Goal: Information Seeking & Learning: Learn about a topic

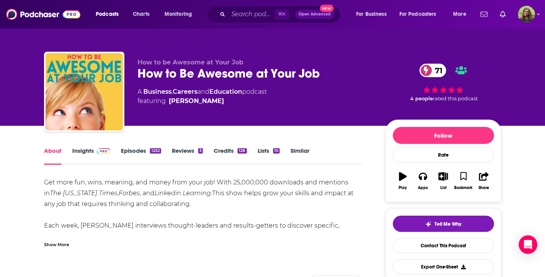
click at [225, 14] on div "⌘ K Open Advanced New" at bounding box center [274, 14] width 134 height 18
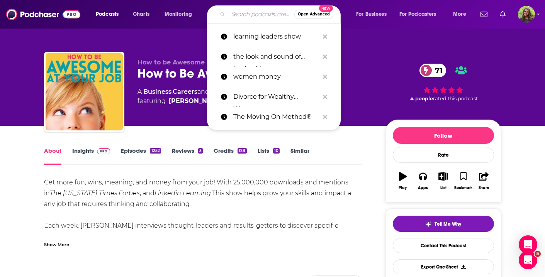
click at [233, 14] on input "Search podcasts, credits, & more..." at bounding box center [261, 14] width 66 height 12
paste input "Right About Now - Legendary Business Advice"
type input "Right About Now - Legendary Business Advice"
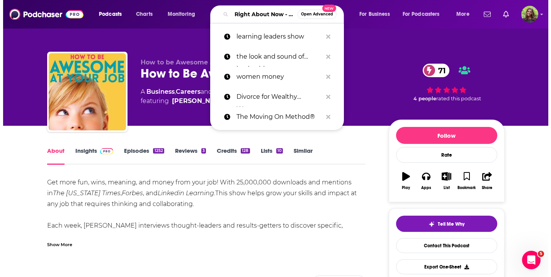
scroll to position [0, 89]
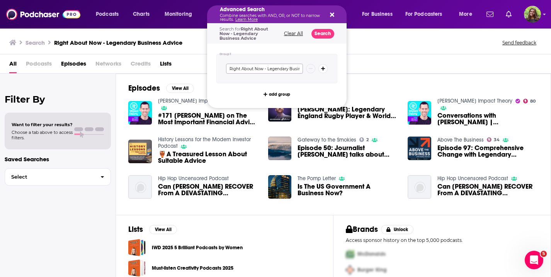
scroll to position [0, 20]
drag, startPoint x: 263, startPoint y: 68, endPoint x: 389, endPoint y: 66, distance: 126.0
click at [389, 66] on div "Podcasts Charts Monitoring Advanced Search Combine searches with AND, OR, or NO…" at bounding box center [275, 138] width 551 height 277
click at [300, 68] on input "Right About Now - Legendary Business Advice" at bounding box center [264, 69] width 77 height 10
drag, startPoint x: 300, startPoint y: 68, endPoint x: 243, endPoint y: 68, distance: 56.4
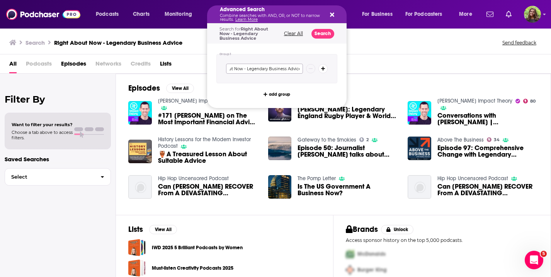
click at [243, 68] on input "Right About Now - Legendary Business Advice" at bounding box center [264, 69] width 77 height 10
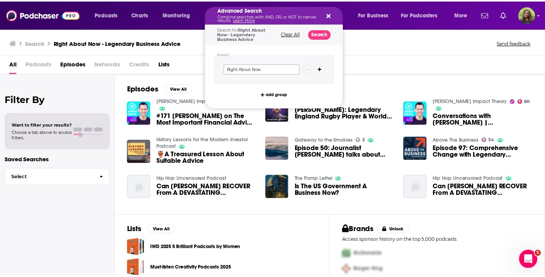
scroll to position [0, 0]
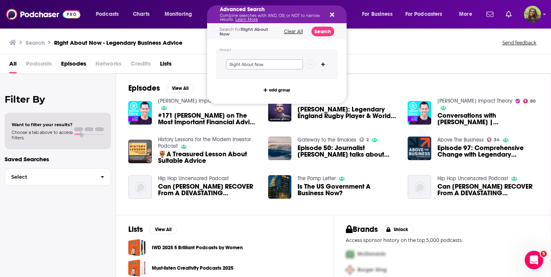
type input "Right About Now"
click at [323, 27] on button "Search" at bounding box center [323, 32] width 23 height 10
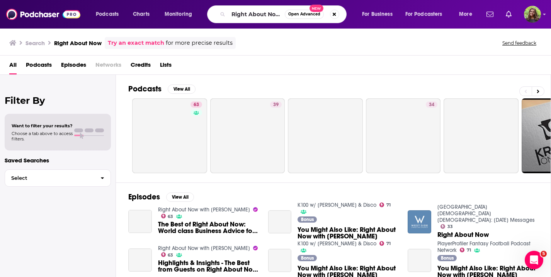
click at [45, 65] on span "Podcasts" at bounding box center [39, 67] width 26 height 16
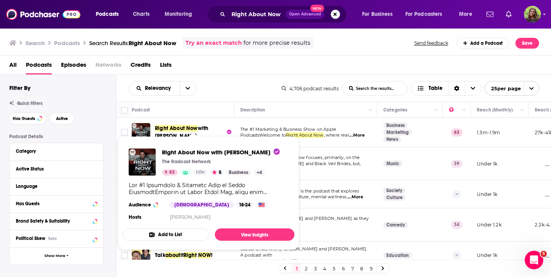
click at [184, 128] on span "Right About Now" at bounding box center [176, 128] width 43 height 7
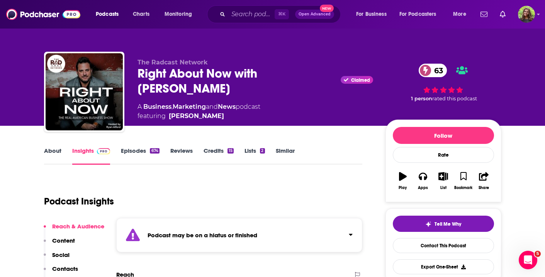
click at [283, 154] on link "Similar" at bounding box center [285, 156] width 19 height 18
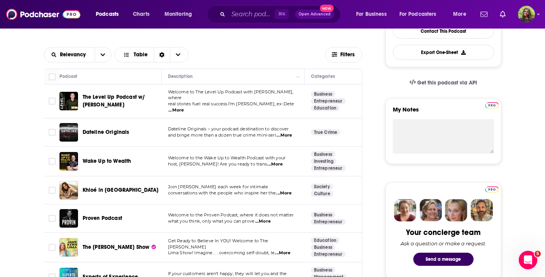
scroll to position [217, 0]
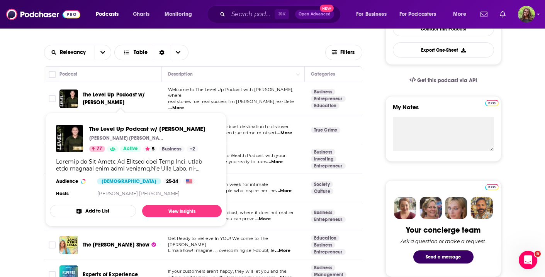
click at [114, 95] on span "The Level Up Podcast w/ Paul Alex" at bounding box center [114, 99] width 63 height 14
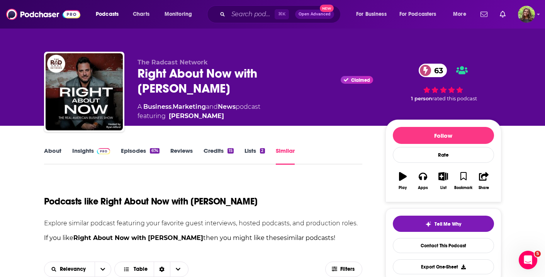
click at [90, 158] on link "Insights" at bounding box center [91, 156] width 38 height 18
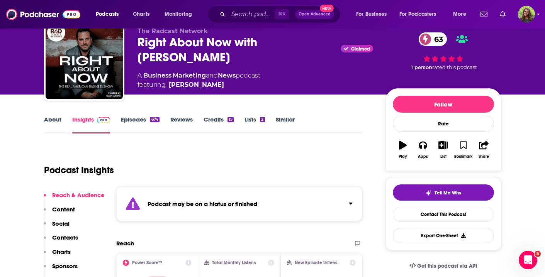
scroll to position [10, 0]
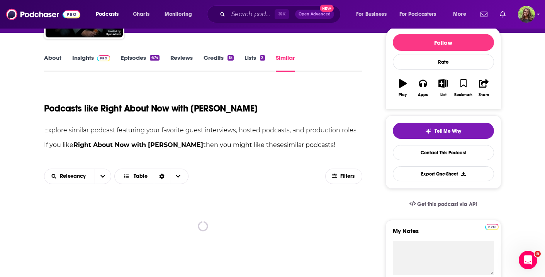
scroll to position [99, 0]
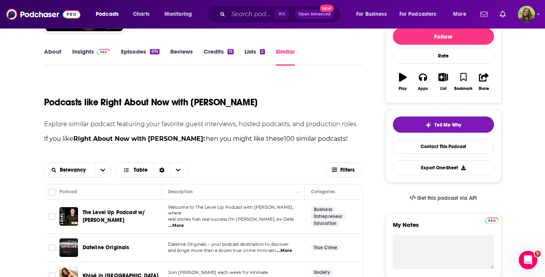
click at [143, 211] on span "The Level Up Podcast w/ Paul Alex" at bounding box center [114, 216] width 63 height 14
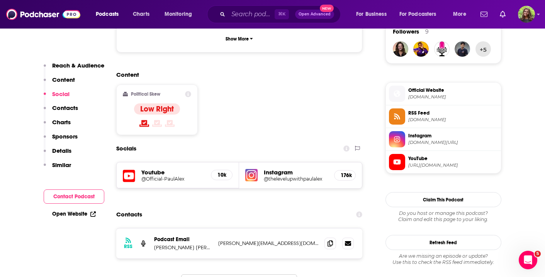
scroll to position [576, 0]
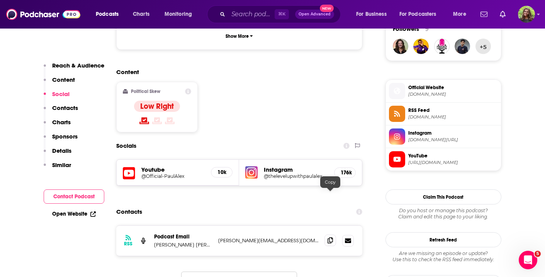
click at [334, 235] on span at bounding box center [331, 241] width 12 height 12
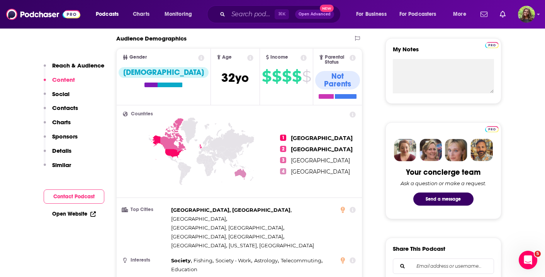
scroll to position [60, 0]
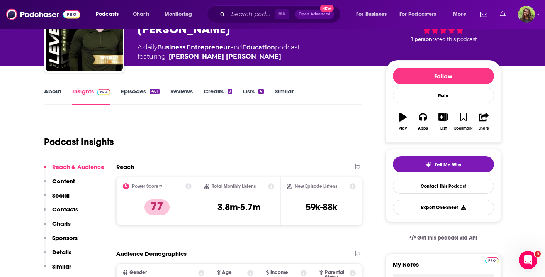
click at [278, 91] on link "Similar" at bounding box center [284, 97] width 19 height 18
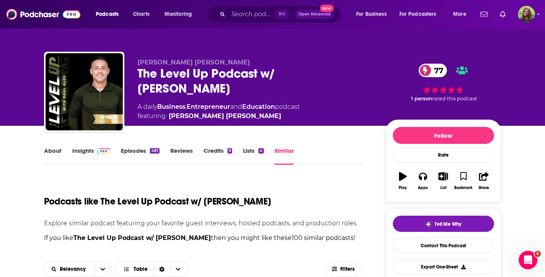
scroll to position [236, 0]
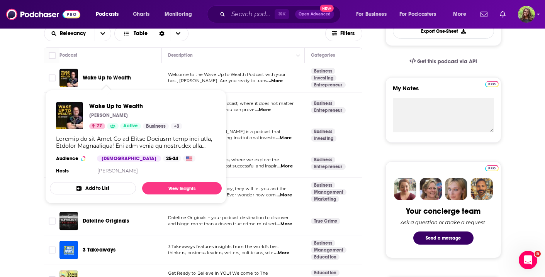
click at [102, 76] on span "Wake Up to Wealth" at bounding box center [107, 78] width 49 height 7
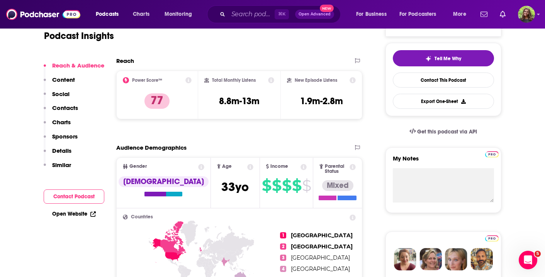
scroll to position [174, 0]
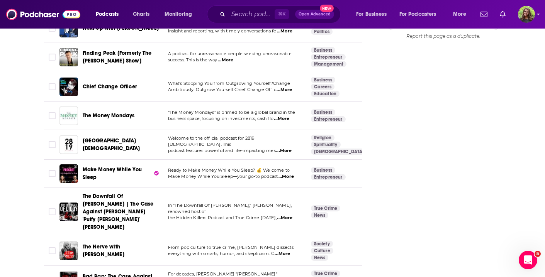
scroll to position [985, 0]
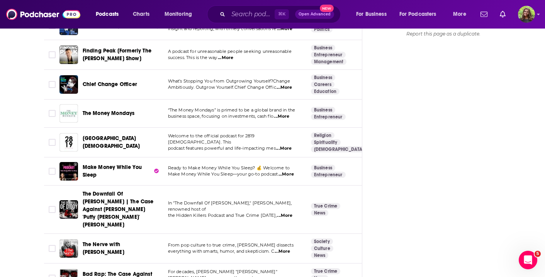
click at [111, 168] on span "Make Money While You Sleep" at bounding box center [118, 171] width 70 height 15
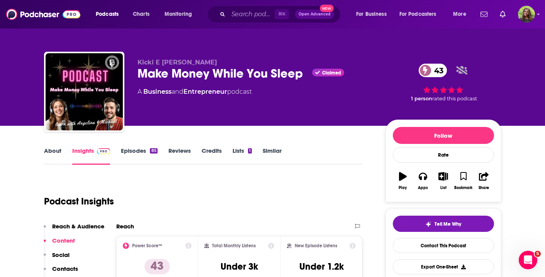
click at [275, 154] on link "Similar" at bounding box center [272, 156] width 19 height 18
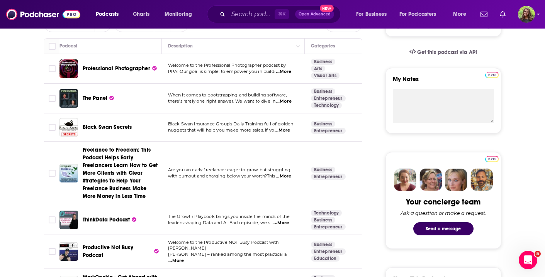
scroll to position [248, 0]
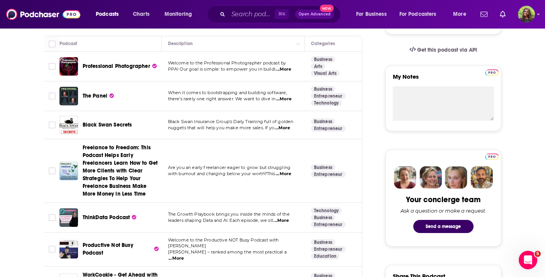
click at [184, 256] on span "...More" at bounding box center [176, 259] width 15 height 6
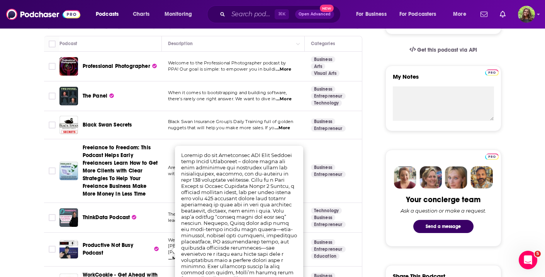
click at [112, 245] on span "Productive Not Busy Podcast" at bounding box center [108, 249] width 51 height 14
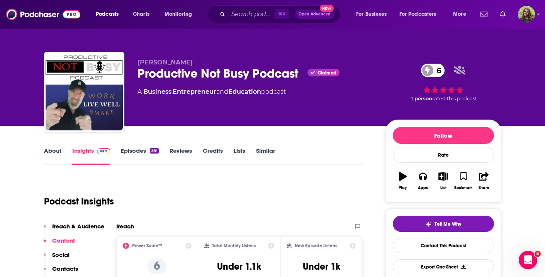
click at [260, 153] on link "Similar" at bounding box center [265, 156] width 19 height 18
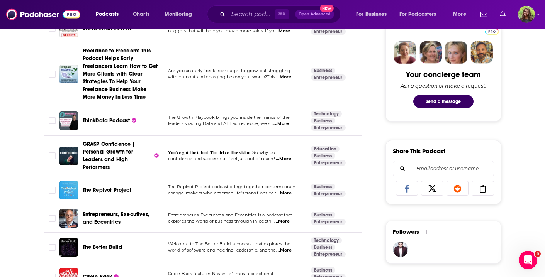
scroll to position [392, 0]
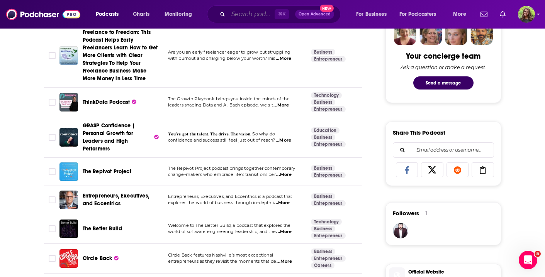
click at [247, 15] on input "Search podcasts, credits, & more..." at bounding box center [251, 14] width 46 height 12
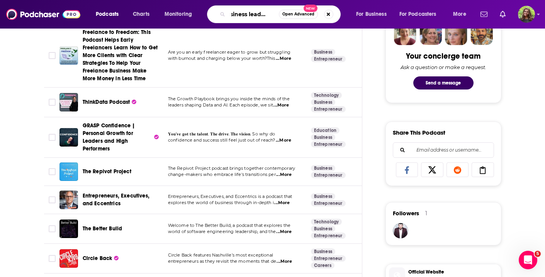
type input "business leadership"
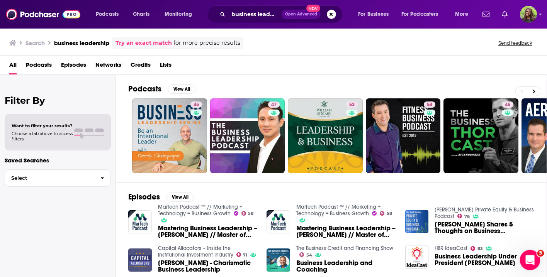
click at [528, 253] on div "Open Intercom Messenger" at bounding box center [529, 260] width 26 height 26
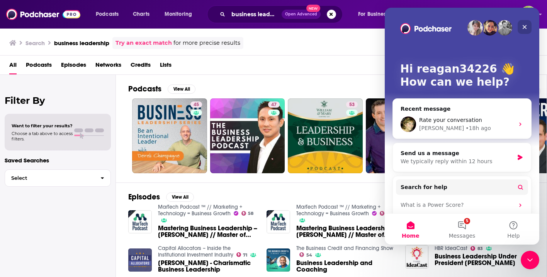
click at [524, 26] on icon "Close" at bounding box center [525, 27] width 6 height 6
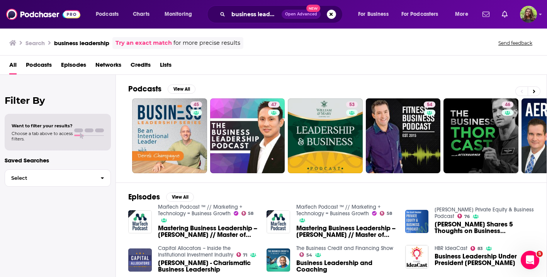
click at [42, 63] on span "Podcasts" at bounding box center [39, 67] width 26 height 16
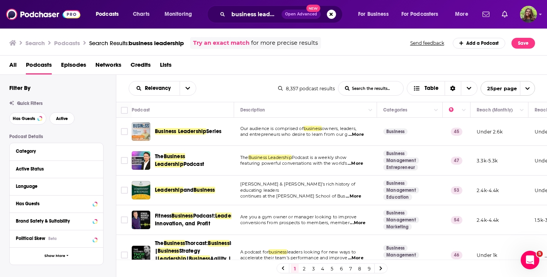
click at [185, 157] on span "Business Leadership" at bounding box center [170, 160] width 30 height 14
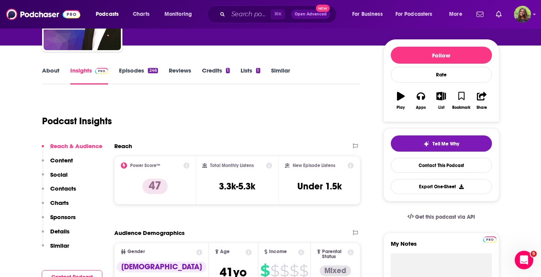
scroll to position [53, 0]
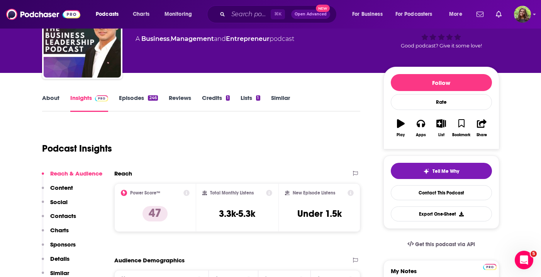
click at [133, 96] on link "Episodes 246" at bounding box center [138, 103] width 39 height 18
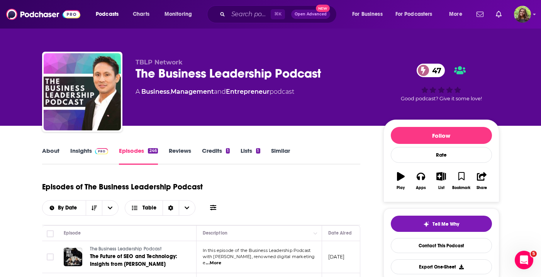
click at [57, 153] on link "About" at bounding box center [50, 156] width 17 height 18
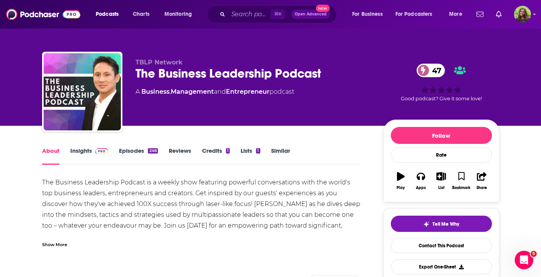
click at [85, 148] on link "Insights" at bounding box center [89, 156] width 38 height 18
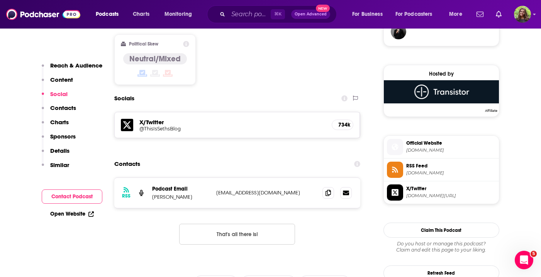
scroll to position [594, 0]
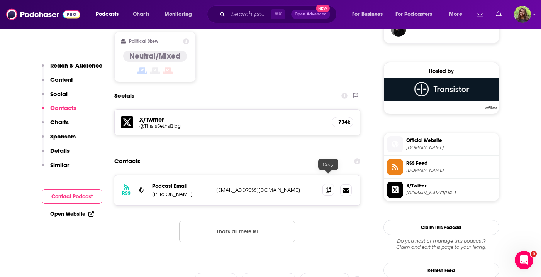
click at [328, 184] on span at bounding box center [329, 190] width 12 height 12
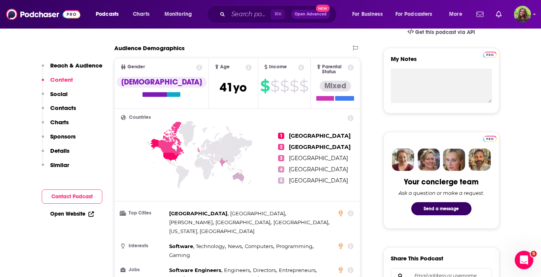
scroll to position [105, 0]
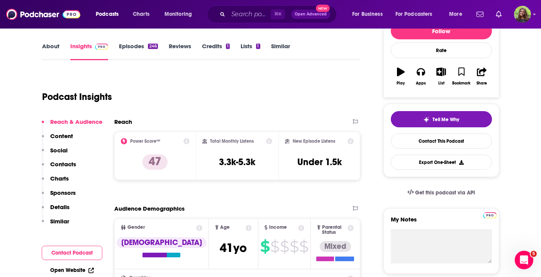
click at [273, 49] on link "Similar" at bounding box center [280, 52] width 19 height 18
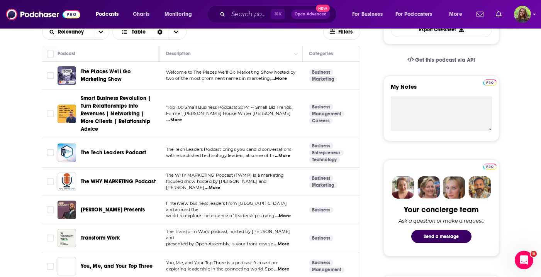
scroll to position [259, 0]
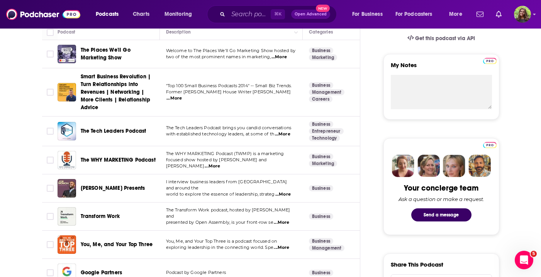
click at [110, 216] on span "Transform Work" at bounding box center [100, 216] width 39 height 7
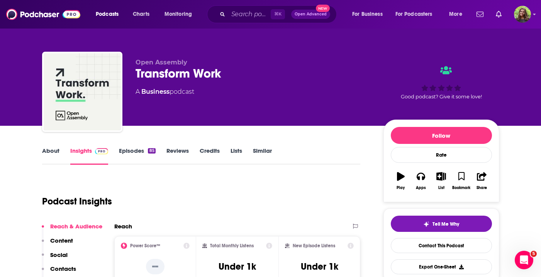
click at [260, 150] on link "Similar" at bounding box center [262, 156] width 19 height 18
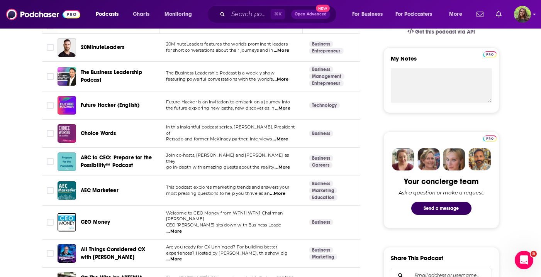
scroll to position [292, 0]
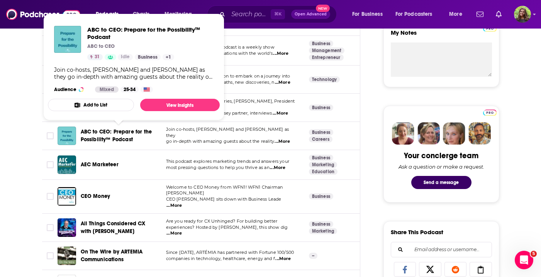
click at [119, 132] on span "ABC to CEO: Prepare for the Possibility™ Podcast" at bounding box center [117, 136] width 72 height 14
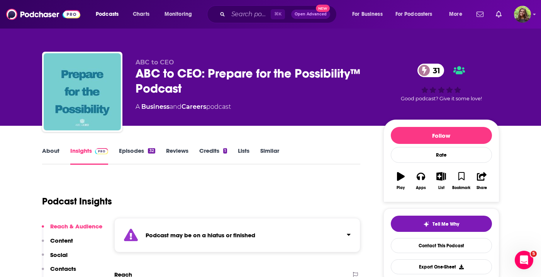
click at [132, 152] on link "Episodes 32" at bounding box center [137, 156] width 36 height 18
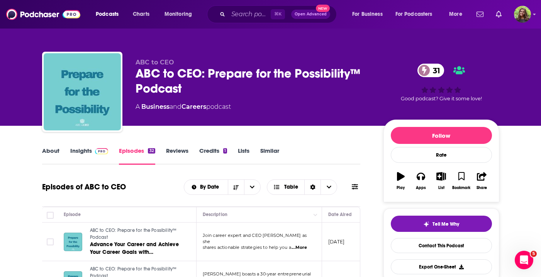
click at [80, 153] on link "Insights" at bounding box center [89, 156] width 38 height 18
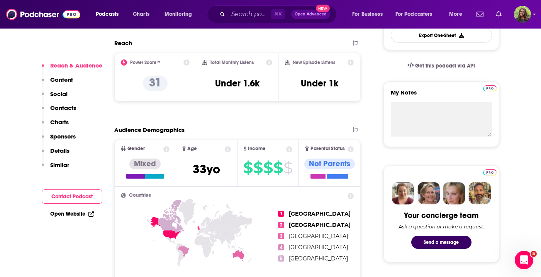
scroll to position [119, 0]
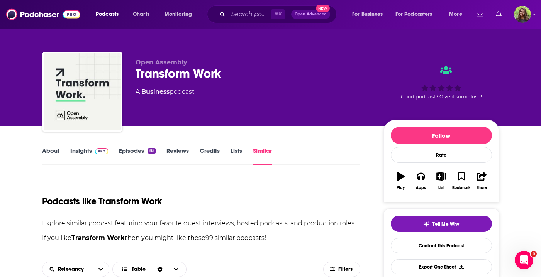
scroll to position [270, 0]
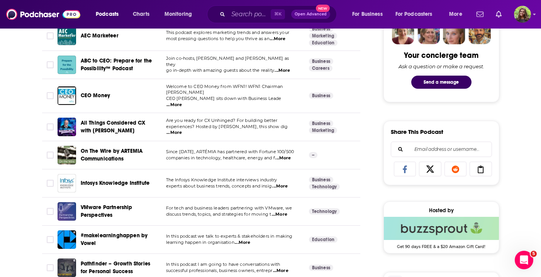
scroll to position [571, 0]
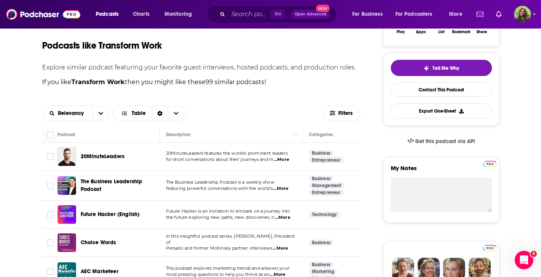
scroll to position [232, 0]
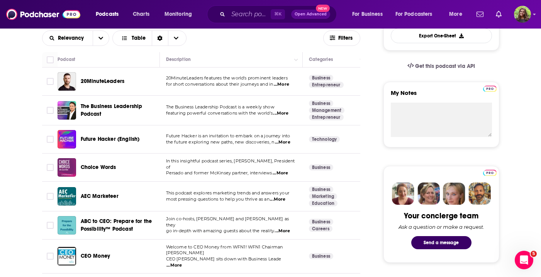
click at [111, 253] on div "CEO Money" at bounding box center [121, 257] width 80 height 8
click at [96, 253] on span "CEO Money" at bounding box center [96, 256] width 30 height 7
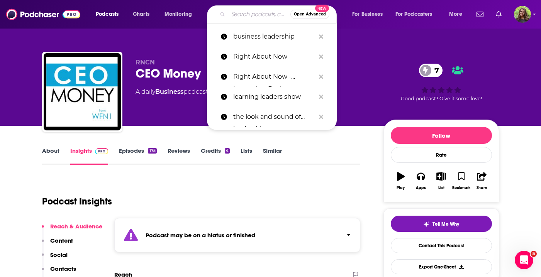
click at [246, 10] on input "Search podcasts, credits, & more..." at bounding box center [259, 14] width 62 height 12
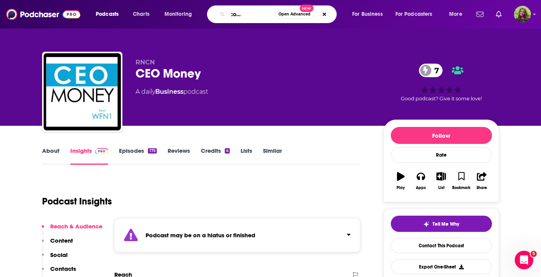
type input "business communications"
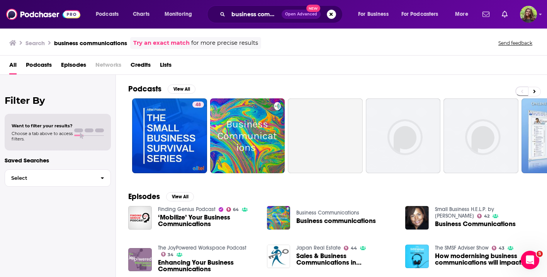
click at [188, 224] on span "‘Mobilize’ Your Business Communications" at bounding box center [208, 221] width 100 height 13
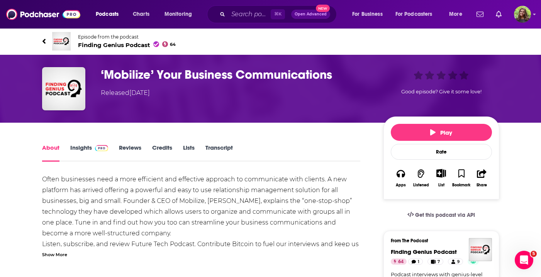
click at [85, 148] on link "Insights" at bounding box center [89, 153] width 38 height 18
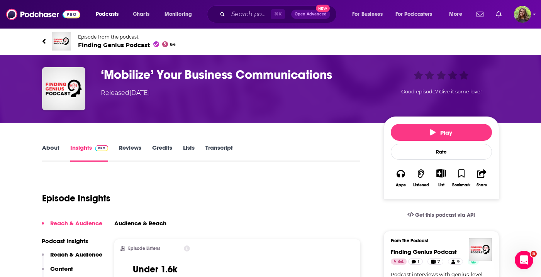
click at [41, 42] on div "Episode from the podcast Finding Genius Podcast 64 Next Episode" at bounding box center [270, 41] width 469 height 31
click at [45, 41] on icon at bounding box center [44, 41] width 4 height 8
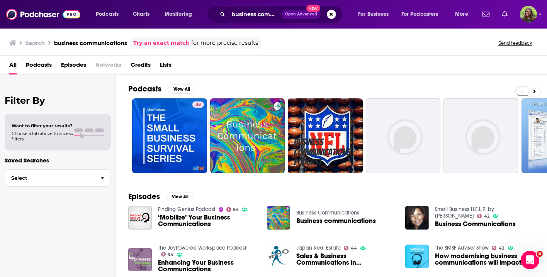
click at [38, 67] on span "Podcasts" at bounding box center [39, 67] width 26 height 16
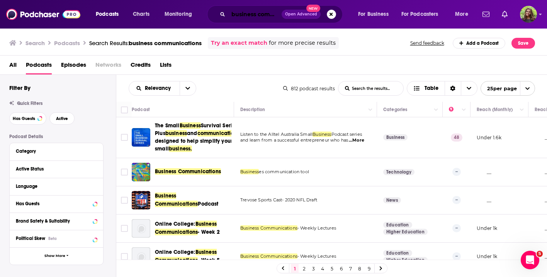
click at [263, 14] on input "business communications" at bounding box center [254, 14] width 53 height 12
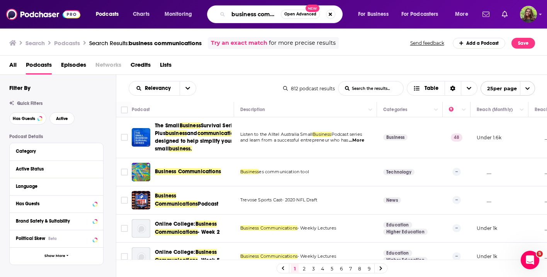
scroll to position [0, 29]
drag, startPoint x: 232, startPoint y: 13, endPoint x: 342, endPoint y: 34, distance: 111.7
click at [342, 34] on div "Podcasts Charts Monitoring business communications Open Advanced New For Busine…" at bounding box center [273, 138] width 547 height 277
type input "management"
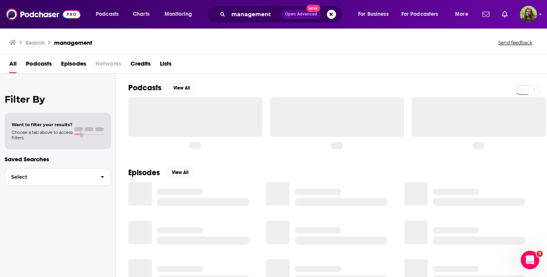
click at [46, 62] on span "Podcasts" at bounding box center [39, 66] width 26 height 16
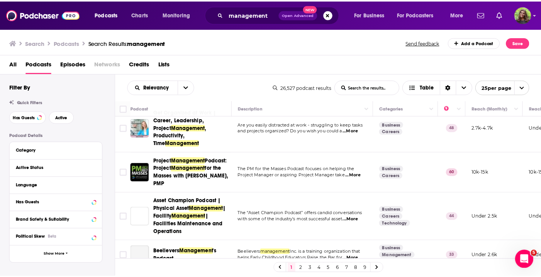
scroll to position [174, 0]
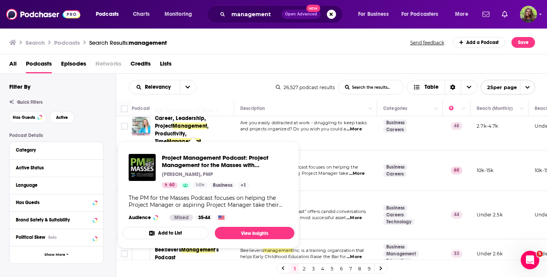
click at [203, 163] on span "Project Management Podcast: Project Management for the Masses with [PERSON_NAME…" at bounding box center [225, 161] width 126 height 15
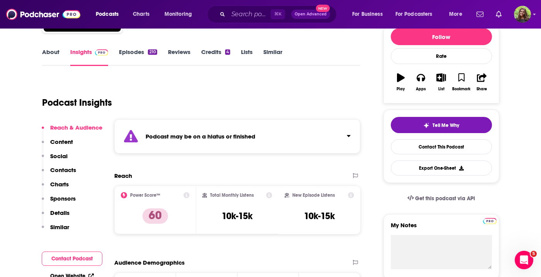
scroll to position [82, 0]
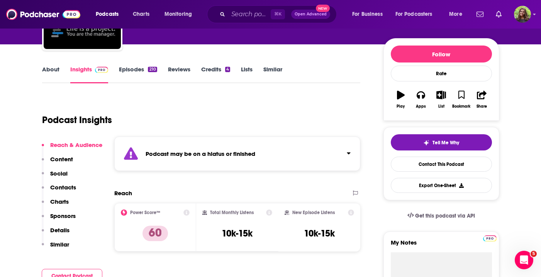
click at [134, 71] on link "Episodes 210" at bounding box center [138, 75] width 38 height 18
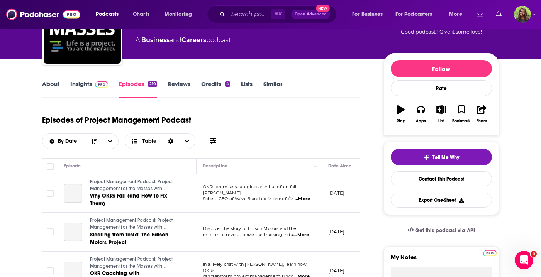
scroll to position [94, 0]
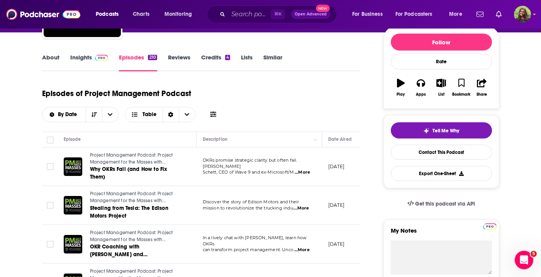
click at [274, 55] on link "Similar" at bounding box center [273, 63] width 19 height 18
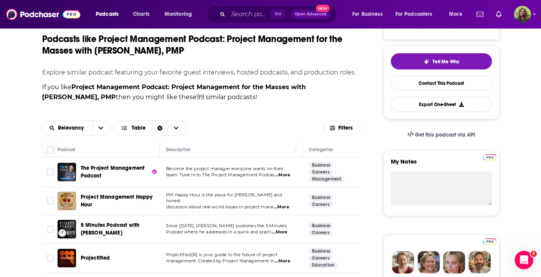
scroll to position [165, 0]
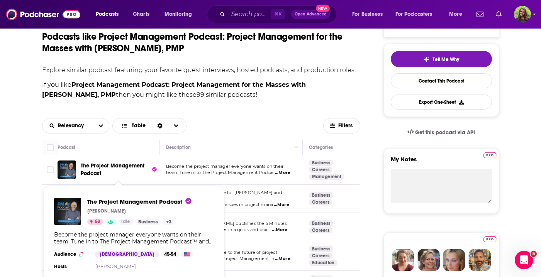
click at [131, 169] on span "The Project Management Podcast" at bounding box center [113, 170] width 64 height 14
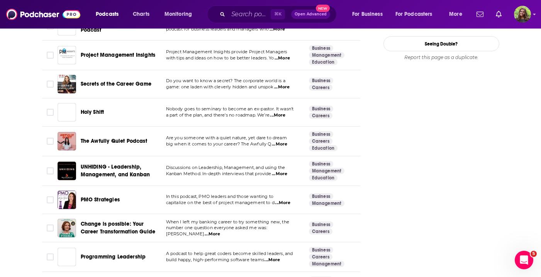
scroll to position [956, 0]
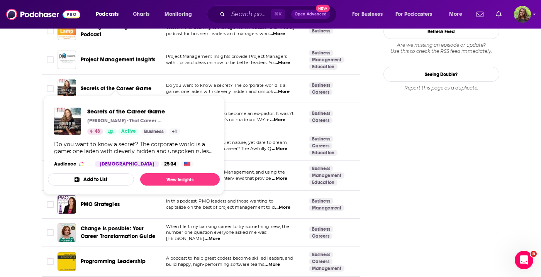
click at [136, 85] on span "Secrets of the Career Game" at bounding box center [116, 88] width 71 height 7
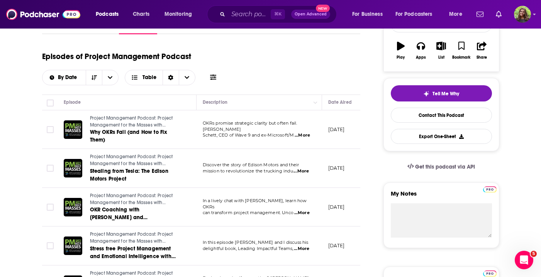
scroll to position [131, 0]
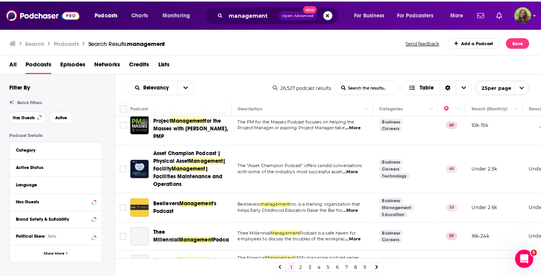
scroll to position [272, 0]
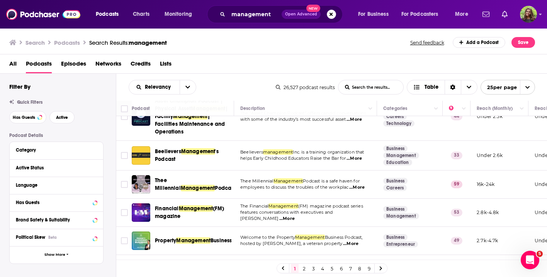
click at [216, 177] on div "Podcasts Charts Monitoring management Open Advanced New For Business For Podcas…" at bounding box center [273, 138] width 547 height 277
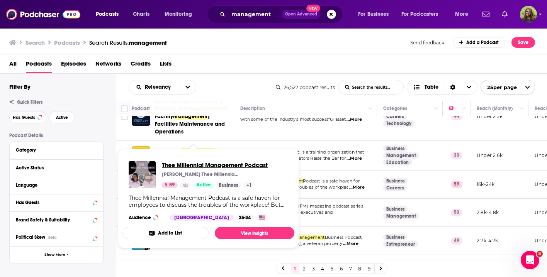
click at [204, 164] on span "Thee Millennial Management Podcast" at bounding box center [215, 165] width 106 height 7
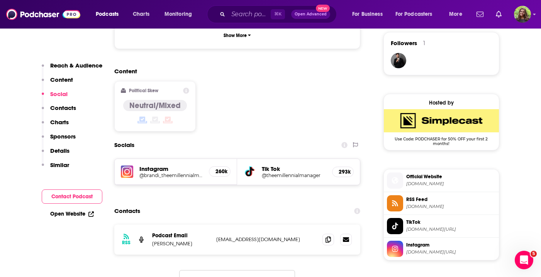
scroll to position [583, 0]
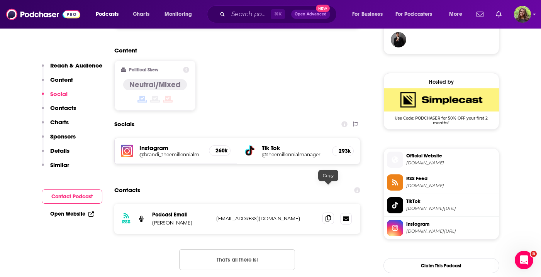
click at [332, 213] on span at bounding box center [329, 219] width 12 height 12
click at [270, 62] on div "Content Political Skew Neutral/Mixed" at bounding box center [237, 82] width 247 height 70
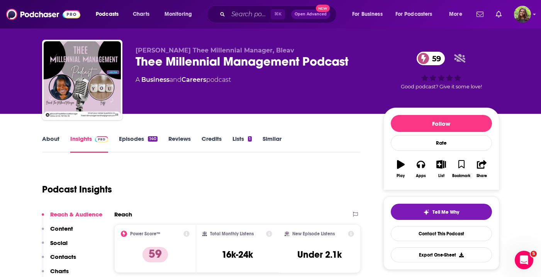
scroll to position [9, 0]
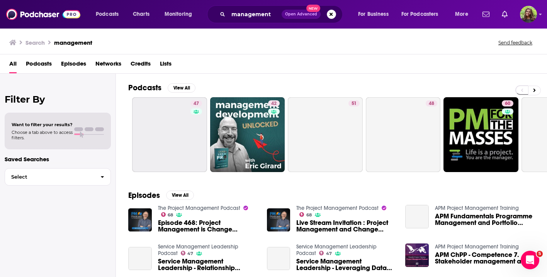
click at [43, 61] on span "Podcasts" at bounding box center [39, 66] width 26 height 16
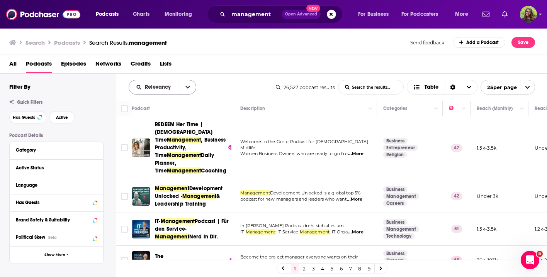
click at [184, 84] on button "open menu" at bounding box center [188, 87] width 16 height 14
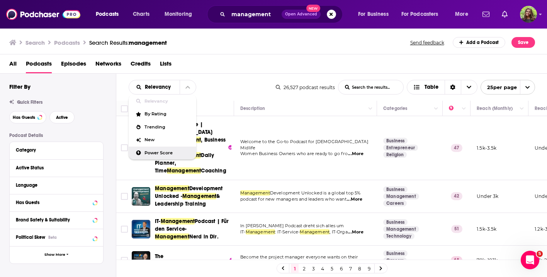
click at [155, 153] on span "Power Score" at bounding box center [168, 153] width 46 height 4
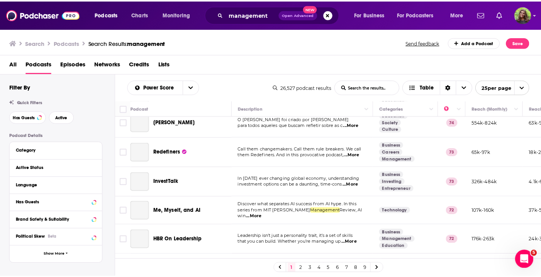
scroll to position [339, 0]
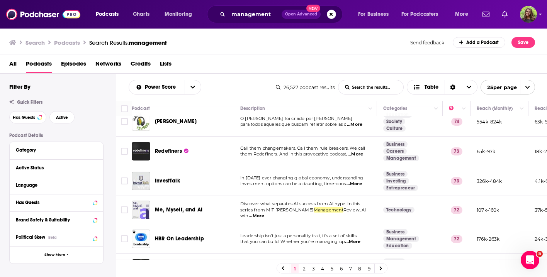
click at [170, 148] on span "Redefiners" at bounding box center [168, 151] width 27 height 7
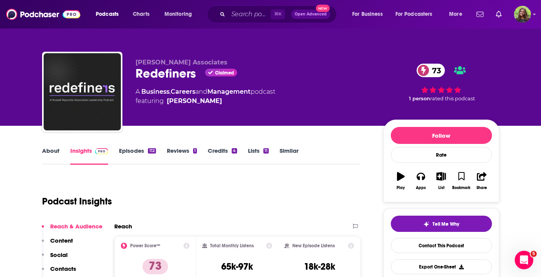
click at [124, 153] on link "Episodes 112" at bounding box center [137, 156] width 37 height 18
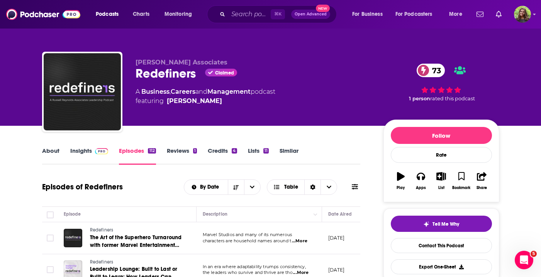
click at [80, 153] on link "Insights" at bounding box center [89, 156] width 38 height 18
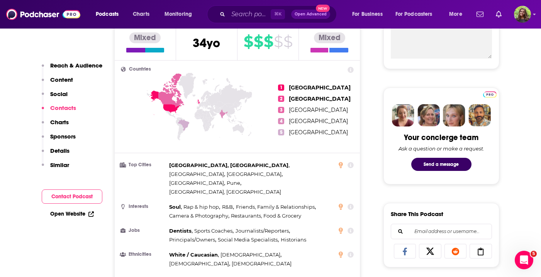
scroll to position [598, 0]
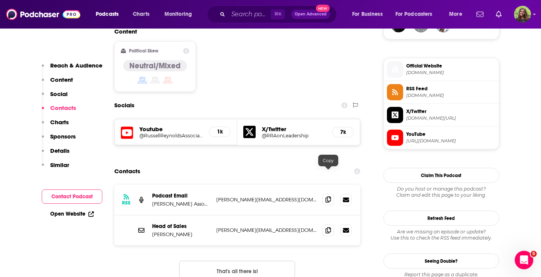
click at [329, 197] on icon at bounding box center [328, 200] width 5 height 6
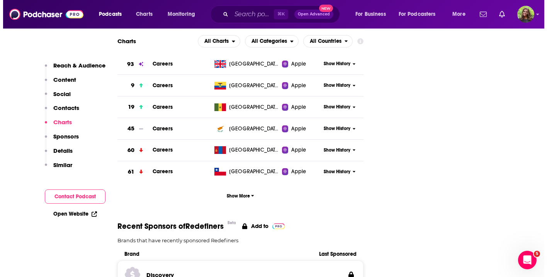
scroll to position [0, 0]
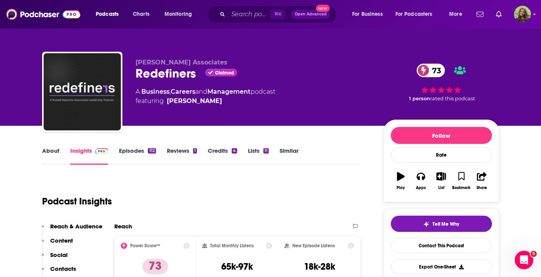
click at [130, 152] on link "Episodes 112" at bounding box center [137, 156] width 37 height 18
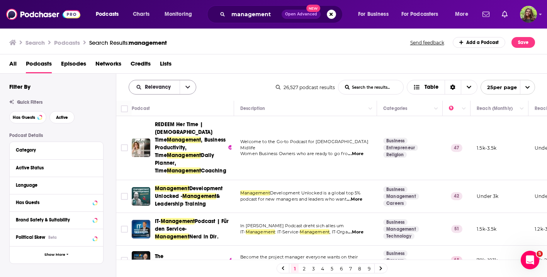
click at [181, 86] on button "open menu" at bounding box center [188, 87] width 16 height 14
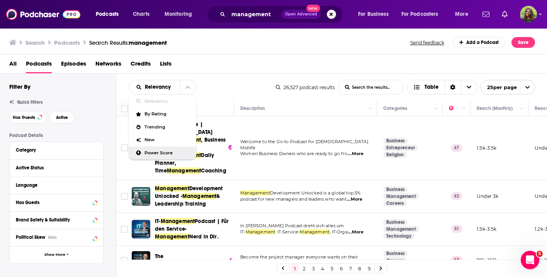
click at [164, 150] on div "Power Score" at bounding box center [163, 153] width 68 height 13
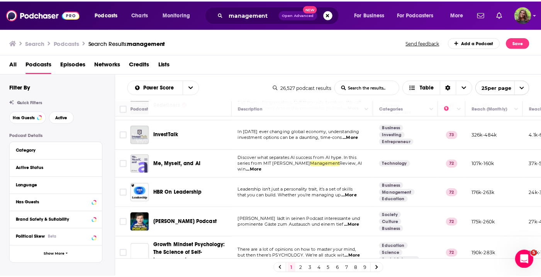
scroll to position [500, 0]
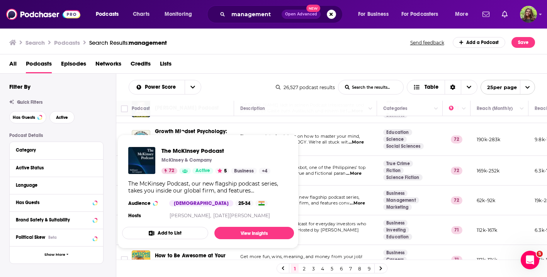
click at [191, 193] on div "The McKinsey Podcast, our new flagship podcast series, takes you inside our glo…" at bounding box center [208, 187] width 160 height 14
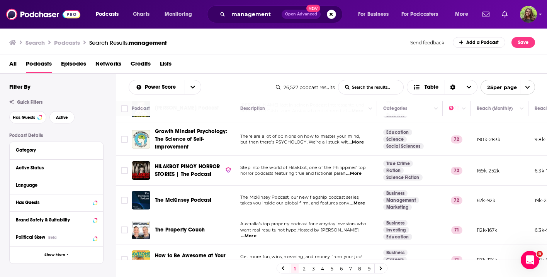
click at [310, 195] on span "The McKinsey Podcast, our new flagship podcast series," at bounding box center [299, 197] width 119 height 5
click at [172, 193] on div "Podcasts Charts Monitoring management Open Advanced New For Business For Podcas…" at bounding box center [273, 138] width 547 height 277
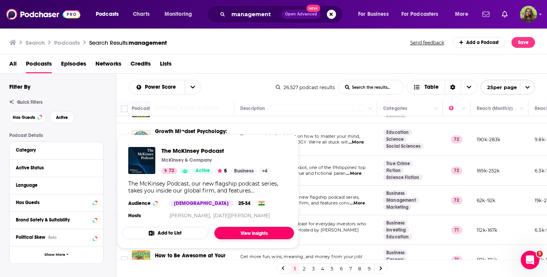
click at [234, 230] on link "View Insights" at bounding box center [255, 233] width 80 height 12
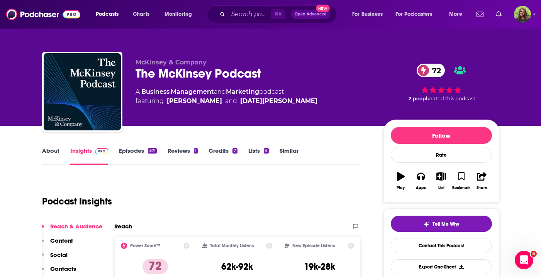
click at [147, 150] on link "Episodes 371" at bounding box center [137, 156] width 37 height 18
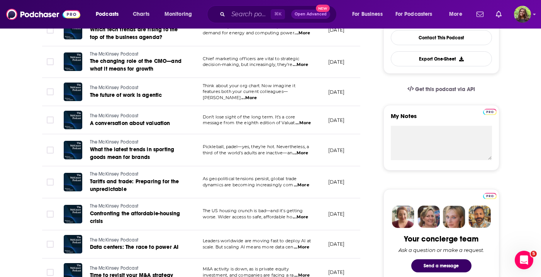
scroll to position [324, 0]
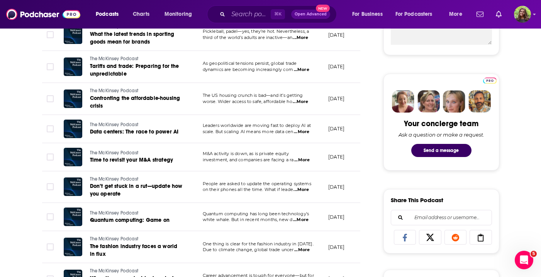
click at [305, 187] on span "...More" at bounding box center [301, 190] width 15 height 6
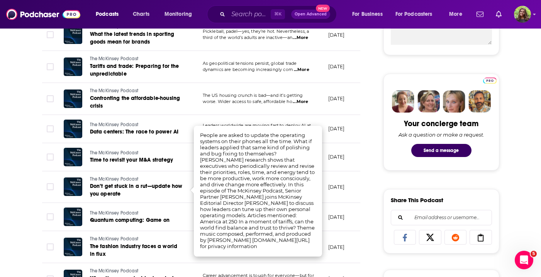
click at [180, 214] on link "The McKinsey Podcast" at bounding box center [136, 213] width 92 height 7
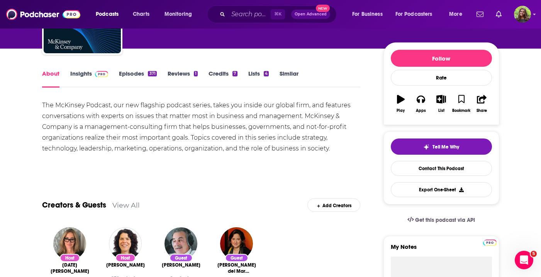
scroll to position [83, 0]
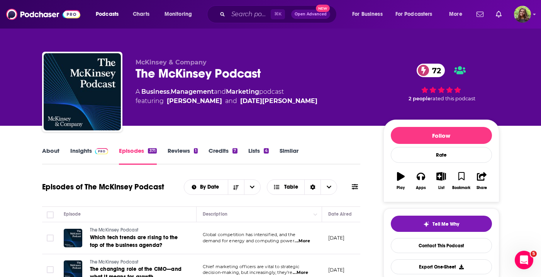
click at [54, 150] on link "About" at bounding box center [50, 156] width 17 height 18
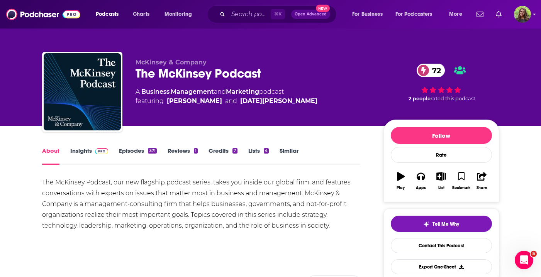
click at [72, 153] on link "Insights" at bounding box center [89, 156] width 38 height 18
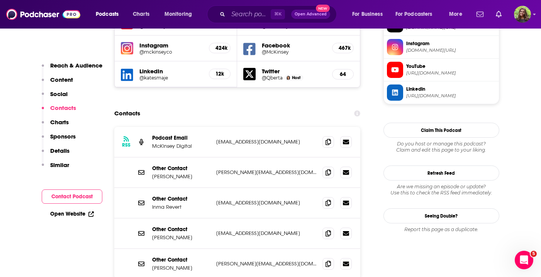
scroll to position [721, 0]
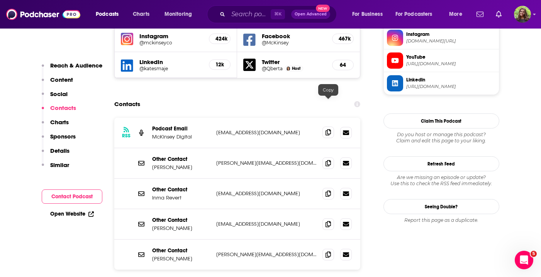
click at [327, 127] on span at bounding box center [329, 133] width 12 height 12
click at [327, 160] on icon at bounding box center [328, 163] width 5 height 6
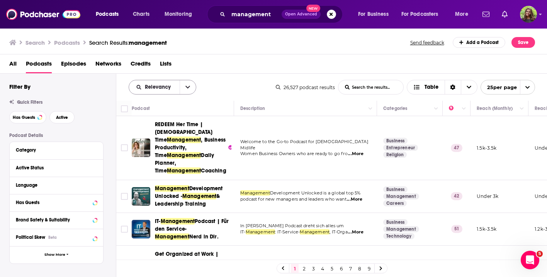
click at [183, 94] on button "open menu" at bounding box center [188, 87] width 16 height 14
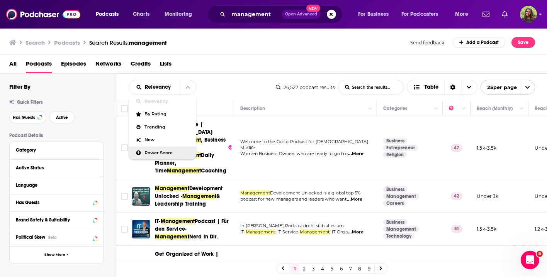
click at [157, 155] on span "Power Score" at bounding box center [168, 153] width 46 height 4
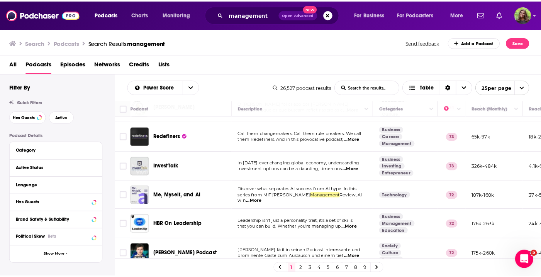
scroll to position [360, 0]
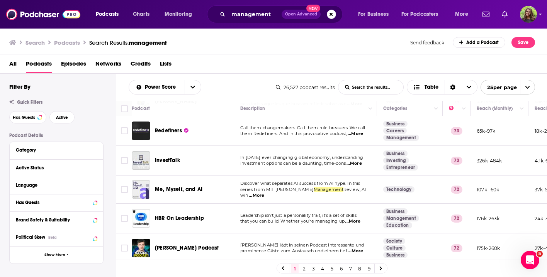
click at [195, 215] on span "HBR On Leadership" at bounding box center [179, 218] width 49 height 7
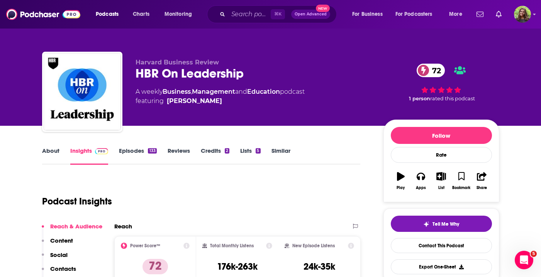
scroll to position [83, 0]
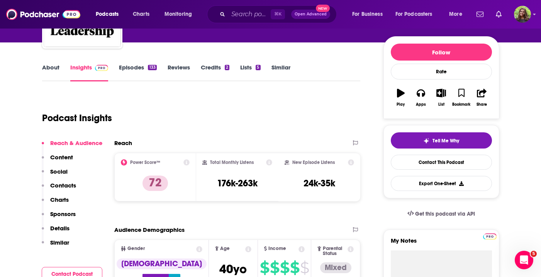
click at [124, 70] on link "Episodes 133" at bounding box center [137, 73] width 37 height 18
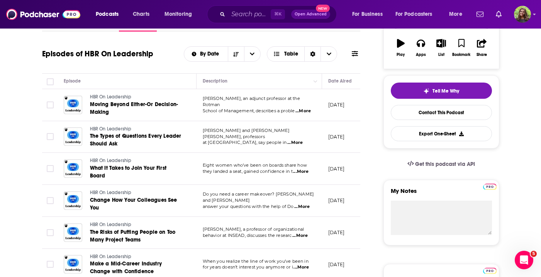
scroll to position [21, 0]
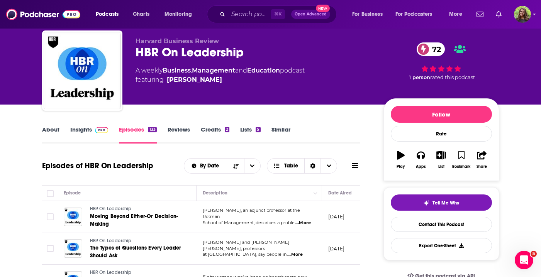
click at [78, 125] on div "About Insights Episodes 133 Reviews Credits 2 Lists 5 Similar" at bounding box center [201, 134] width 319 height 19
click at [80, 131] on link "Insights" at bounding box center [89, 135] width 38 height 18
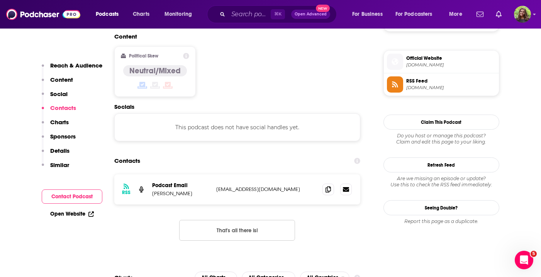
scroll to position [638, 0]
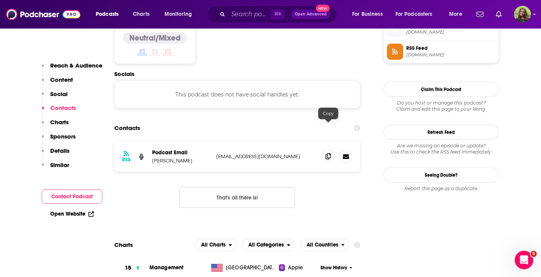
click at [324, 151] on span at bounding box center [329, 157] width 12 height 12
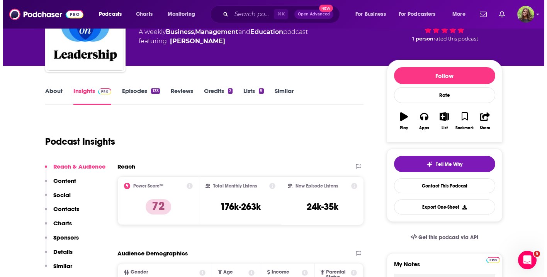
scroll to position [0, 0]
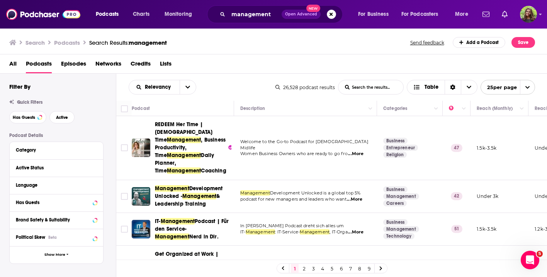
click at [196, 92] on div "Relevancy List Search Input Search the results... Table" at bounding box center [202, 87] width 147 height 15
click at [190, 90] on button "open menu" at bounding box center [188, 87] width 16 height 14
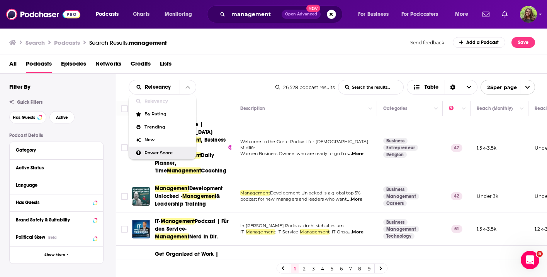
click at [155, 153] on span "Power Score" at bounding box center [168, 153] width 46 height 4
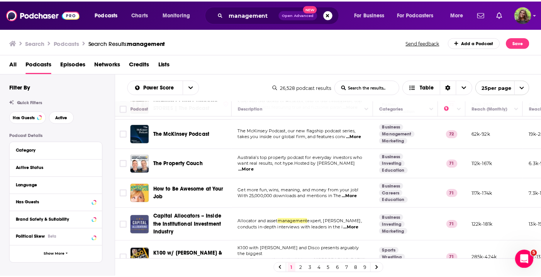
scroll to position [567, 0]
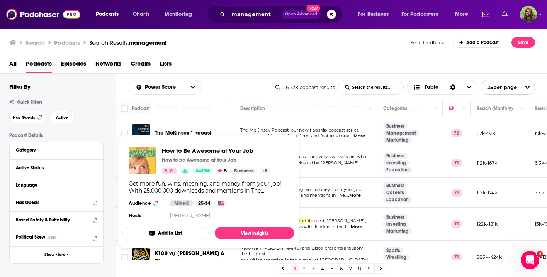
click at [187, 185] on div "Get more fun, wins, meaning, and money from your job! With 25,000,000 downloads…" at bounding box center [209, 187] width 160 height 14
click at [191, 152] on span "How to Be Awesome at Your Job" at bounding box center [216, 150] width 109 height 7
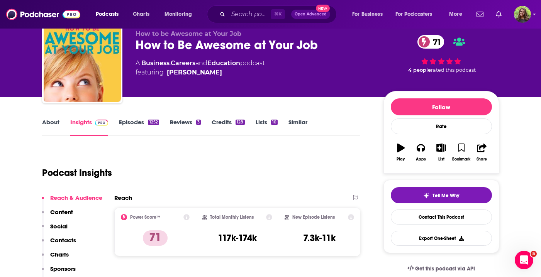
scroll to position [13, 0]
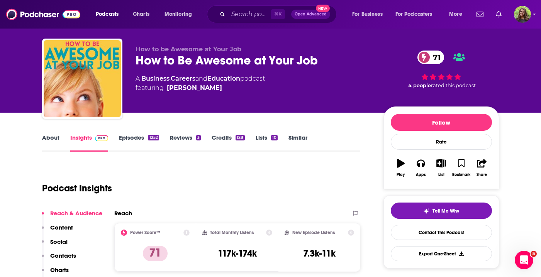
click at [139, 134] on link "Episodes 1252" at bounding box center [139, 143] width 40 height 18
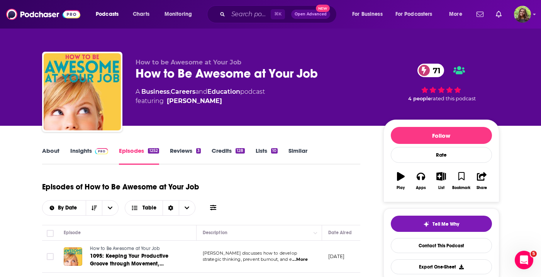
click at [83, 149] on link "Insights" at bounding box center [89, 156] width 38 height 18
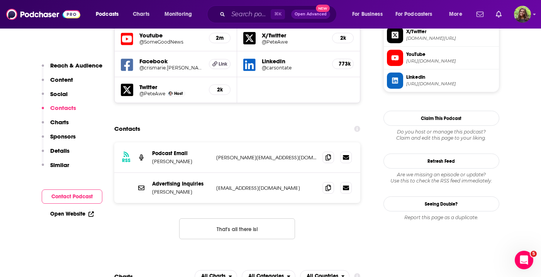
scroll to position [670, 0]
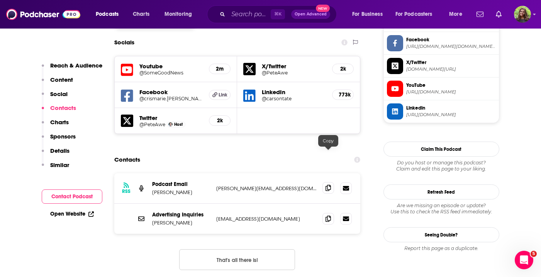
click at [329, 182] on span at bounding box center [329, 188] width 12 height 12
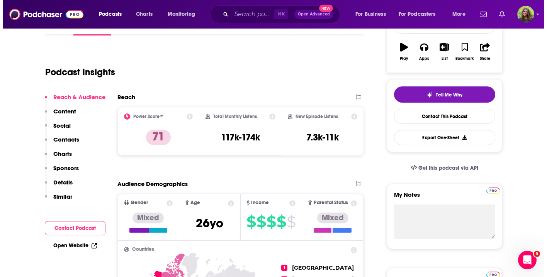
scroll to position [0, 0]
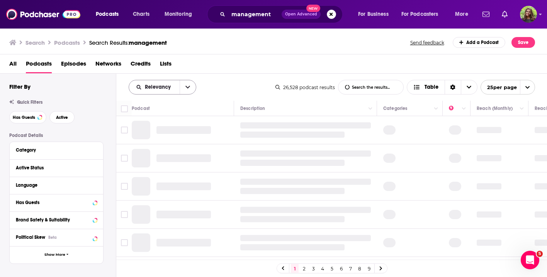
click at [187, 90] on icon "open menu" at bounding box center [188, 87] width 5 height 5
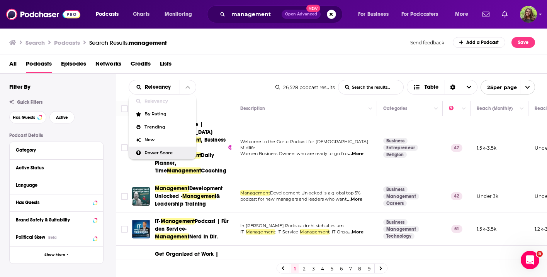
click at [164, 153] on span "Power Score" at bounding box center [168, 153] width 46 height 4
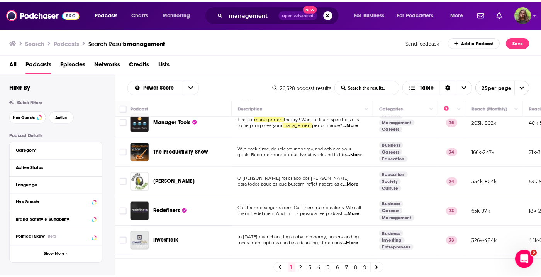
scroll to position [261, 0]
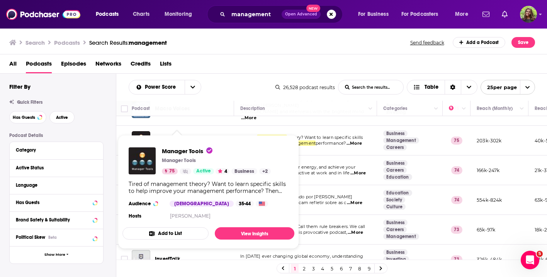
click at [190, 132] on span "Manager Tools Manager Tools 75 Active 4 Business + 2 Tired of management theory…" at bounding box center [208, 192] width 181 height 123
click at [245, 236] on link "View Insights" at bounding box center [255, 234] width 80 height 12
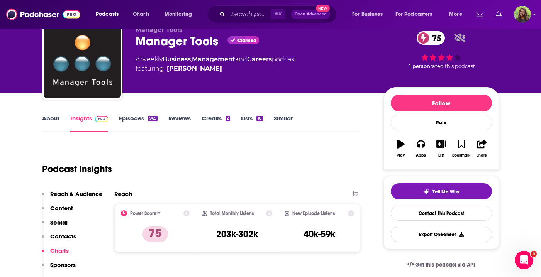
scroll to position [38, 0]
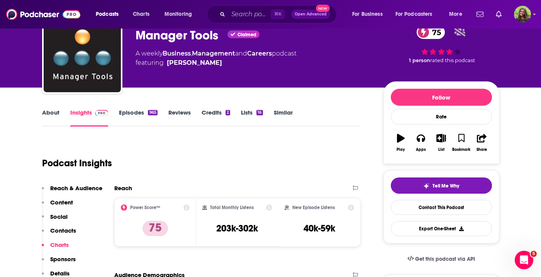
click at [136, 112] on link "Episodes 965" at bounding box center [138, 118] width 38 height 18
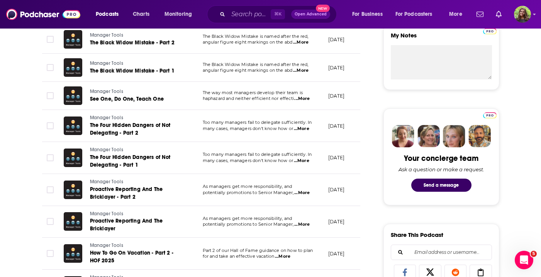
scroll to position [288, 0]
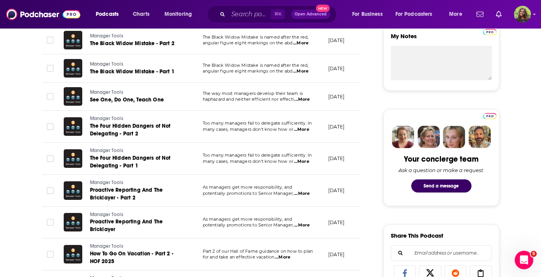
click at [306, 99] on span "...More" at bounding box center [302, 100] width 15 height 6
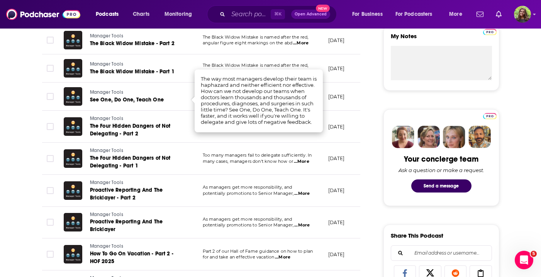
click at [301, 164] on span "...More" at bounding box center [301, 162] width 15 height 6
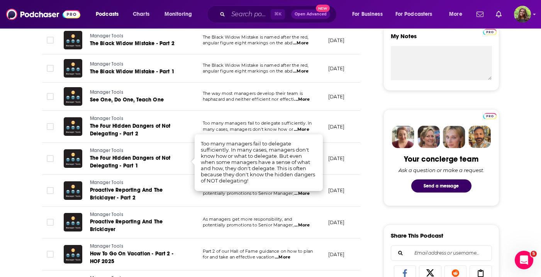
click at [302, 228] on span "...More" at bounding box center [302, 226] width 15 height 6
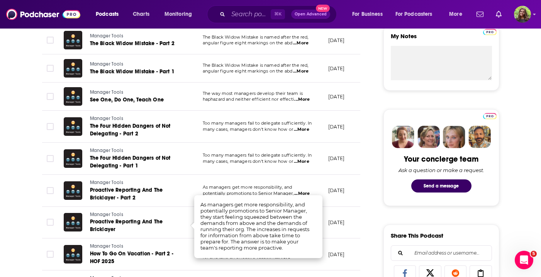
click at [325, 222] on td "July 21, 2025" at bounding box center [347, 223] width 50 height 32
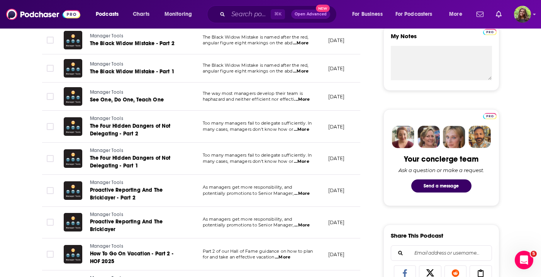
click at [290, 258] on span "...More" at bounding box center [282, 258] width 15 height 6
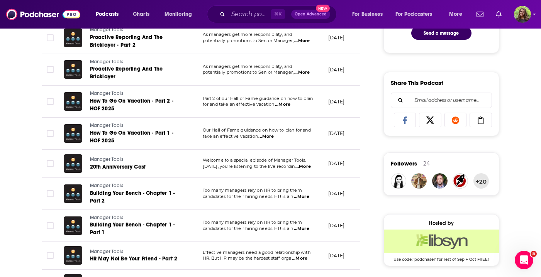
click at [300, 166] on span "...More" at bounding box center [303, 167] width 15 height 6
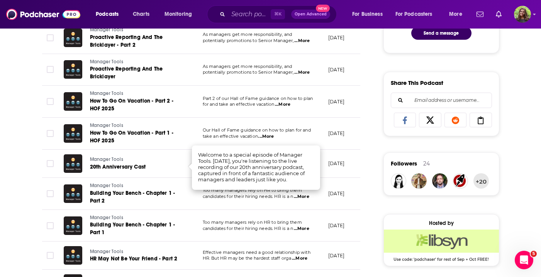
click at [293, 194] on p "candidates for their hiring needs. HR is a n ...More" at bounding box center [259, 197] width 113 height 6
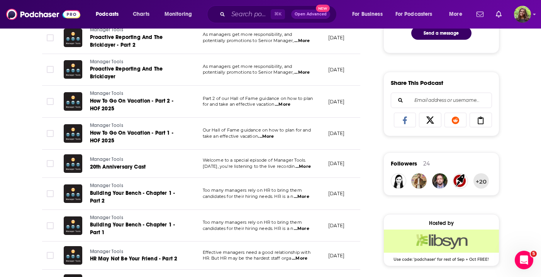
click at [297, 194] on span "...More" at bounding box center [301, 197] width 15 height 6
click at [275, 249] on td "Effective managers need a good relationship with HR. But HR may be the hardest …" at bounding box center [260, 256] width 126 height 28
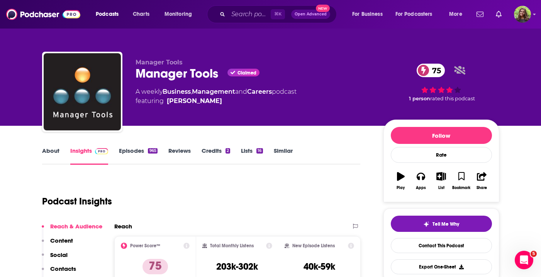
click at [283, 152] on link "Similar" at bounding box center [283, 156] width 19 height 18
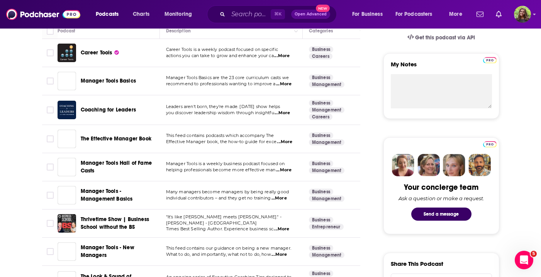
scroll to position [238, 0]
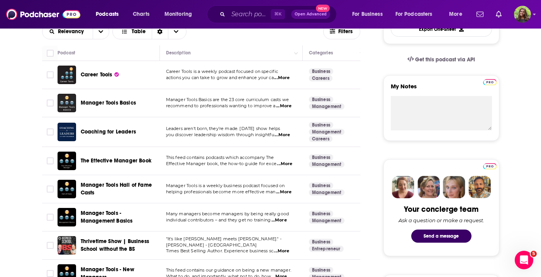
click at [114, 129] on span "Coaching for Leaders" at bounding box center [108, 132] width 55 height 7
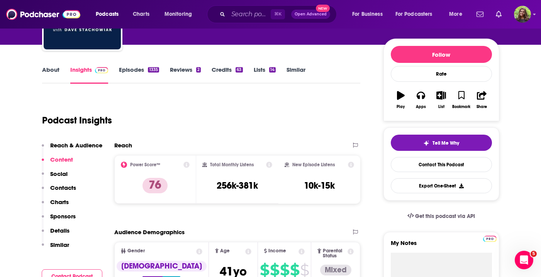
scroll to position [50, 0]
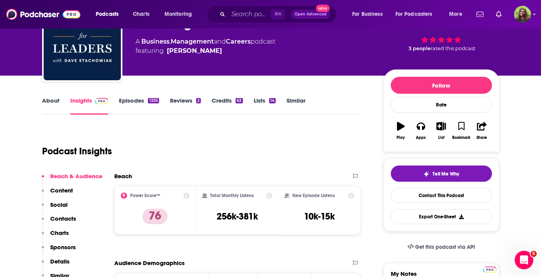
click at [140, 99] on link "Episodes 1335" at bounding box center [139, 106] width 40 height 18
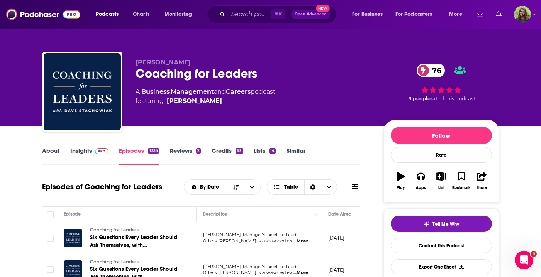
click at [75, 154] on link "Insights" at bounding box center [89, 156] width 38 height 18
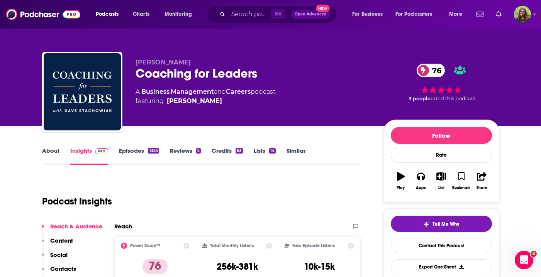
click at [238, 196] on div "Podcast Insights" at bounding box center [198, 196] width 313 height 39
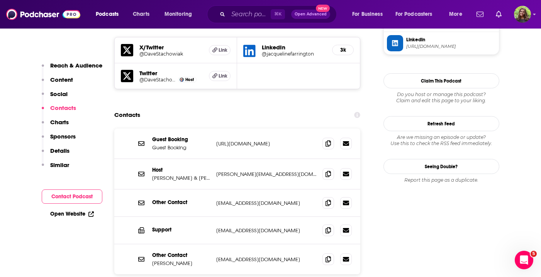
scroll to position [720, 0]
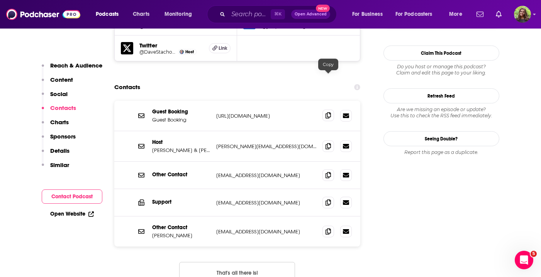
click at [324, 110] on span at bounding box center [329, 116] width 12 height 12
click at [186, 147] on p "Sandra Morgan & Dave Stachowiak" at bounding box center [181, 150] width 58 height 7
click at [325, 140] on span at bounding box center [329, 146] width 12 height 12
click at [324, 169] on span at bounding box center [329, 175] width 12 height 12
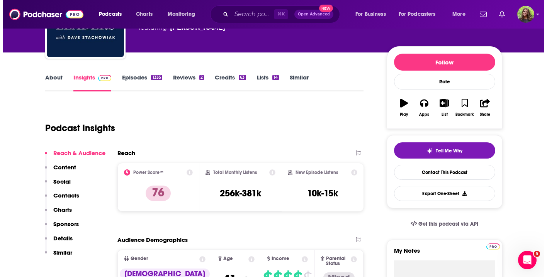
scroll to position [0, 0]
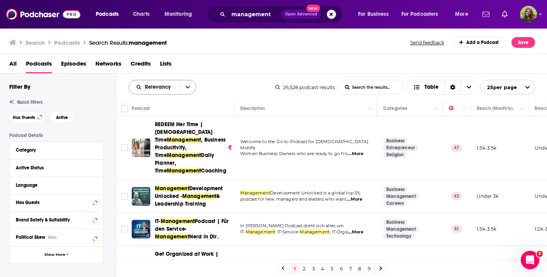
click at [183, 91] on button "open menu" at bounding box center [188, 87] width 16 height 14
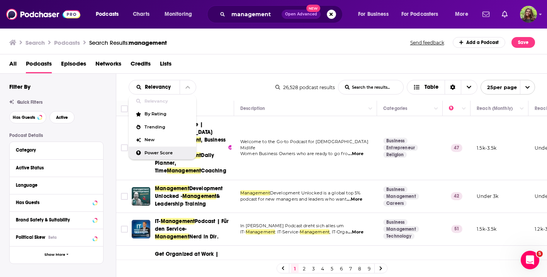
click at [157, 149] on div "Power Score" at bounding box center [163, 153] width 68 height 13
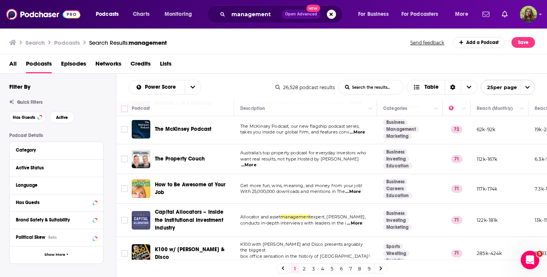
scroll to position [606, 0]
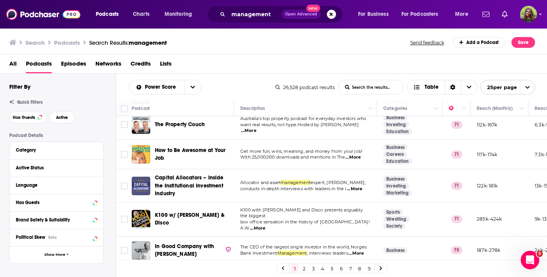
click at [302, 266] on link "2" at bounding box center [304, 268] width 8 height 9
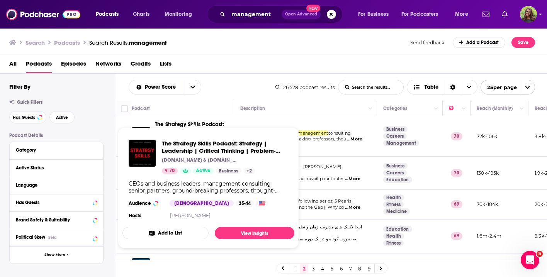
click at [192, 136] on div "The Strategy Skills Podcast: Strategy | Leadership | Critical Thinking | Proble…" at bounding box center [209, 181] width 172 height 94
click at [235, 232] on link "View Insights" at bounding box center [255, 233] width 80 height 12
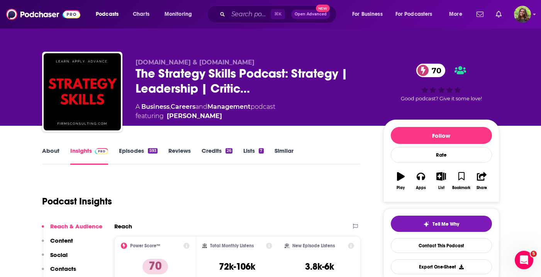
click at [135, 152] on link "Episodes 593" at bounding box center [138, 156] width 38 height 18
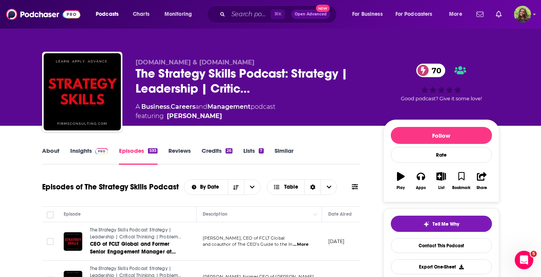
click at [56, 155] on link "About" at bounding box center [50, 156] width 17 height 18
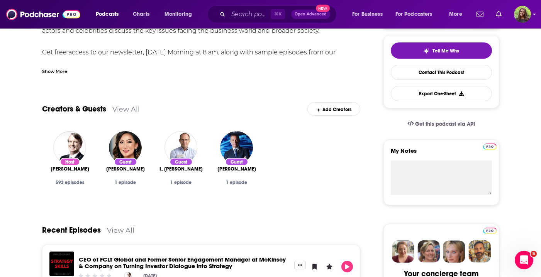
scroll to position [51, 0]
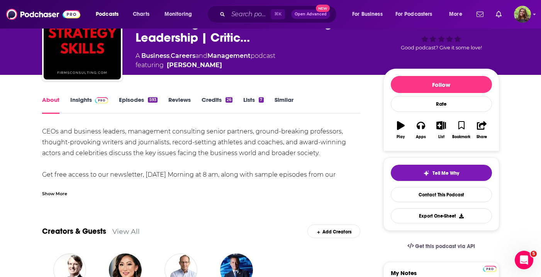
click at [92, 99] on span at bounding box center [100, 99] width 17 height 7
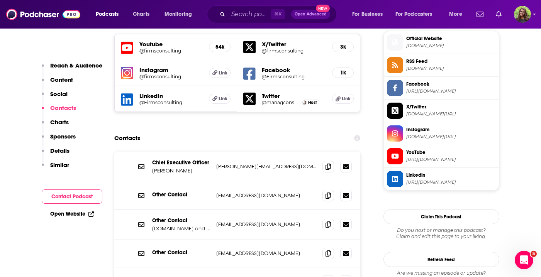
scroll to position [718, 0]
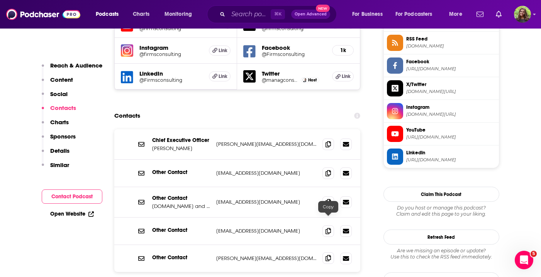
click at [330, 255] on icon at bounding box center [328, 258] width 5 height 6
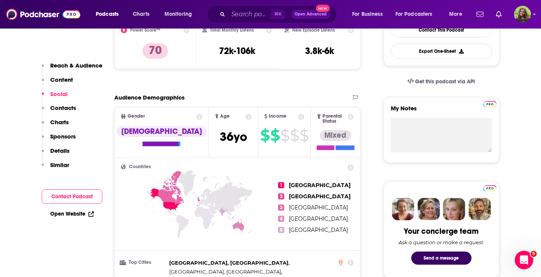
scroll to position [0, 0]
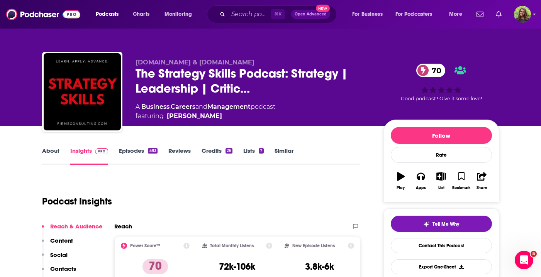
click at [282, 153] on link "Similar" at bounding box center [284, 156] width 19 height 18
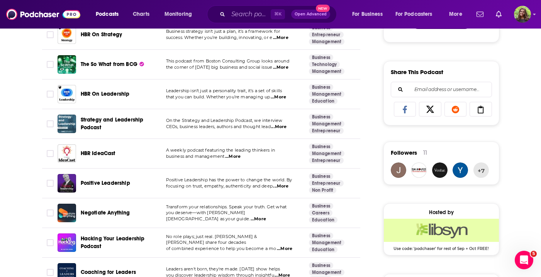
scroll to position [459, 0]
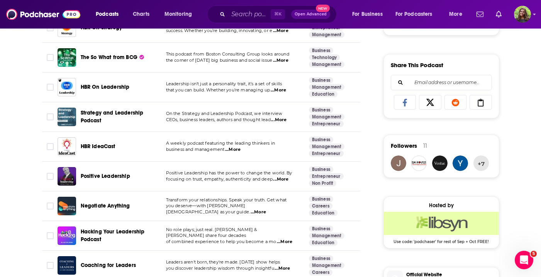
click at [115, 173] on span "Positive Leadership" at bounding box center [105, 177] width 49 height 8
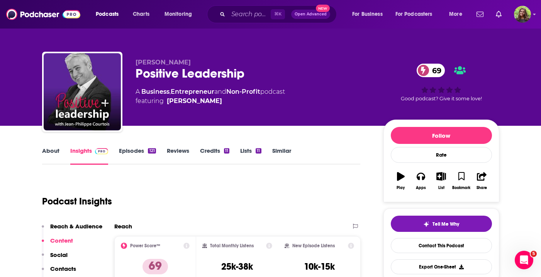
click at [136, 156] on link "Episodes 121" at bounding box center [137, 156] width 37 height 18
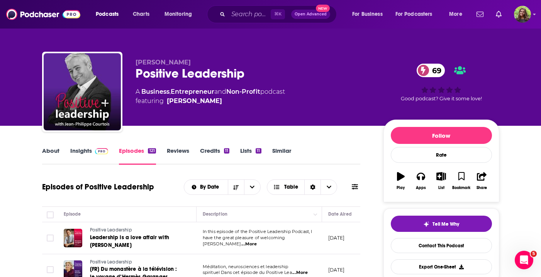
click at [90, 152] on link "Insights" at bounding box center [89, 156] width 38 height 18
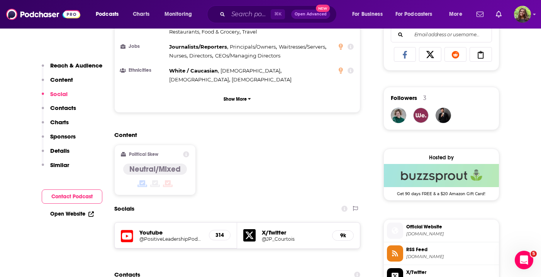
scroll to position [608, 0]
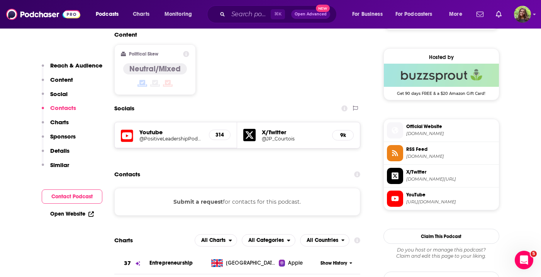
click at [214, 198] on button "Submit a request" at bounding box center [198, 202] width 49 height 9
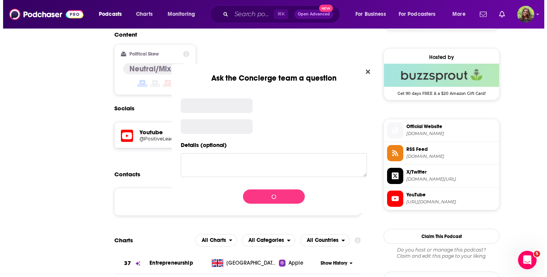
scroll to position [0, 0]
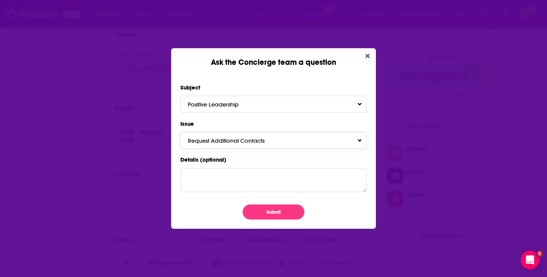
click at [240, 136] on button "Request Additional Contacts" at bounding box center [273, 140] width 186 height 17
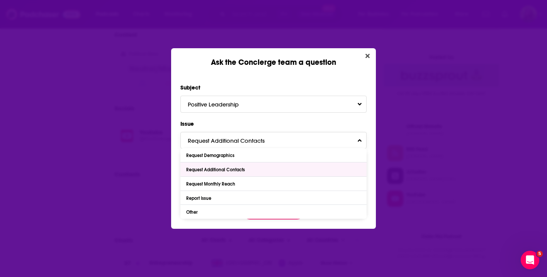
click at [247, 163] on div "Request Additional Contacts" at bounding box center [273, 170] width 186 height 14
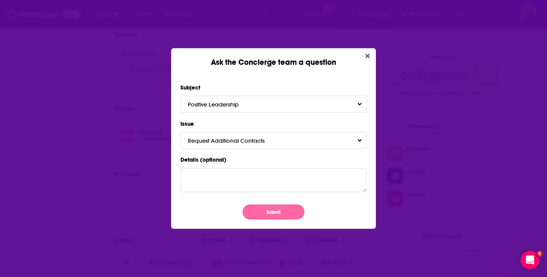
click at [261, 214] on button "Submit" at bounding box center [274, 212] width 62 height 15
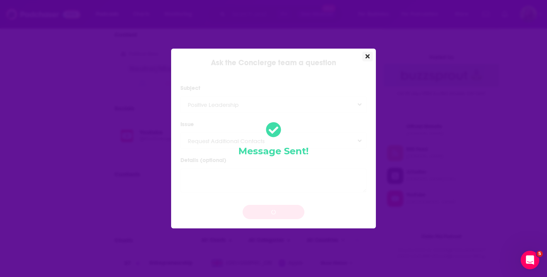
click at [367, 58] on icon "Close" at bounding box center [368, 56] width 4 height 6
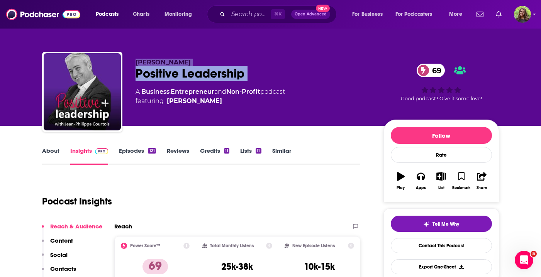
drag, startPoint x: 135, startPoint y: 60, endPoint x: 255, endPoint y: 85, distance: 122.1
click at [255, 85] on div "Jean-Philippe Courtois Positive Leadership 69 A Business , Entrepreneur and Non…" at bounding box center [254, 90] width 236 height 62
copy div "Jean-Philippe Courtois Positive Leadership 69"
click at [272, 157] on link "Similar" at bounding box center [281, 156] width 19 height 18
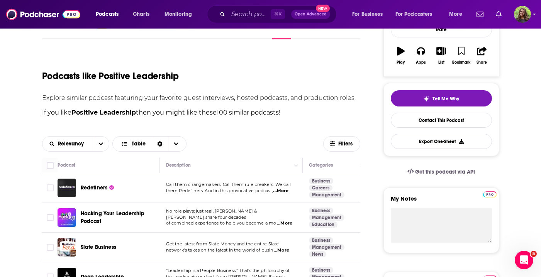
scroll to position [283, 0]
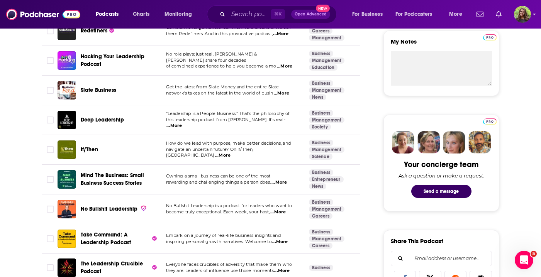
click at [122, 121] on span "Deep Leadership" at bounding box center [103, 120] width 44 height 7
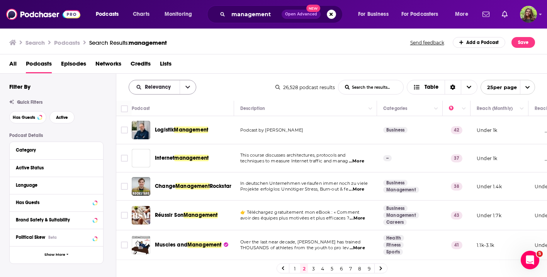
click at [186, 89] on icon "open menu" at bounding box center [188, 87] width 5 height 5
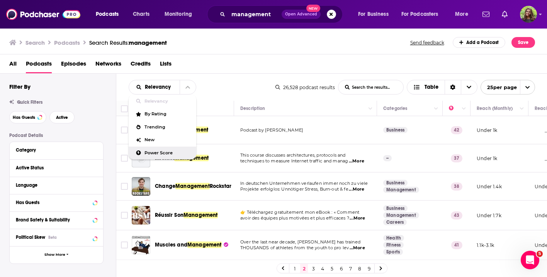
click at [154, 148] on div "Power Score" at bounding box center [163, 153] width 68 height 13
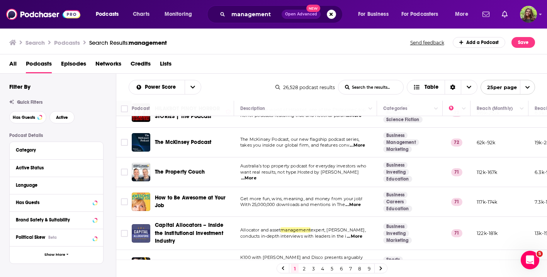
scroll to position [606, 0]
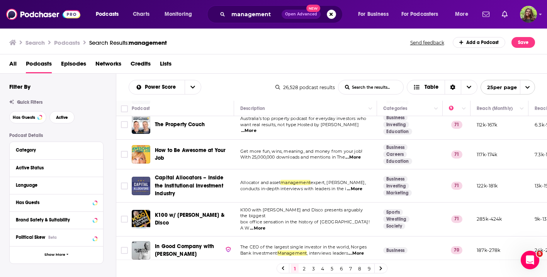
click at [305, 267] on link "2" at bounding box center [304, 268] width 8 height 9
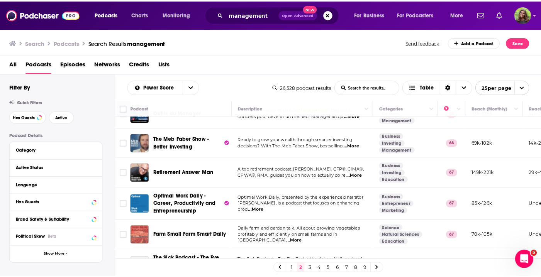
scroll to position [400, 0]
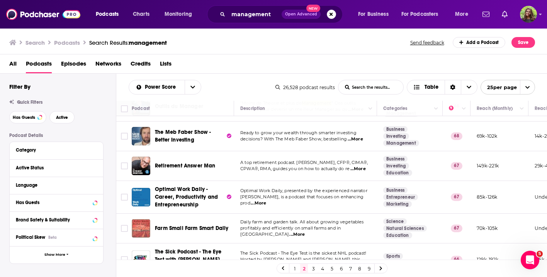
click at [183, 186] on span "Optimal Work Daily - Career, Productivity and Entrepreneurship" at bounding box center [186, 197] width 63 height 22
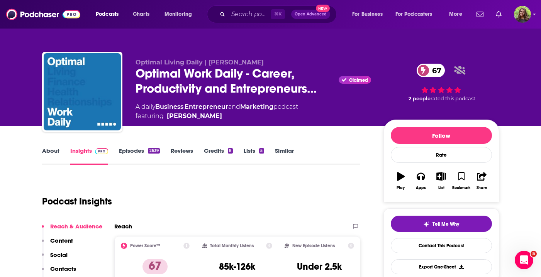
click at [138, 154] on link "Episodes 2639" at bounding box center [139, 156] width 41 height 18
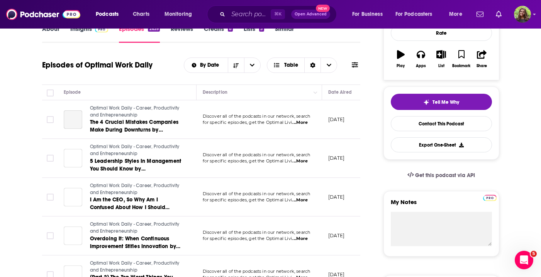
scroll to position [72, 0]
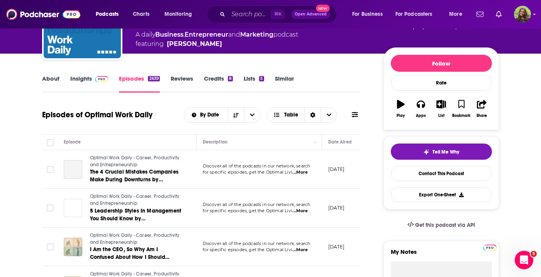
click at [89, 78] on link "Insights" at bounding box center [89, 84] width 38 height 18
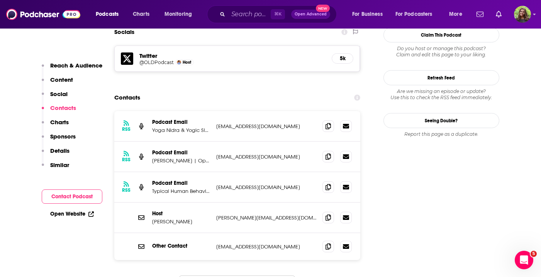
scroll to position [696, 0]
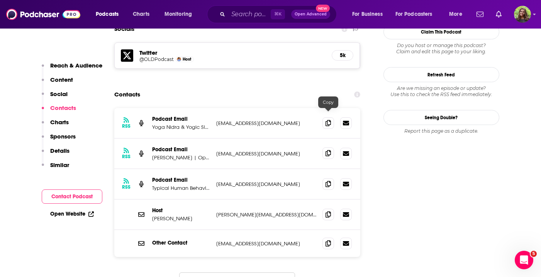
click at [327, 150] on icon at bounding box center [328, 153] width 5 height 6
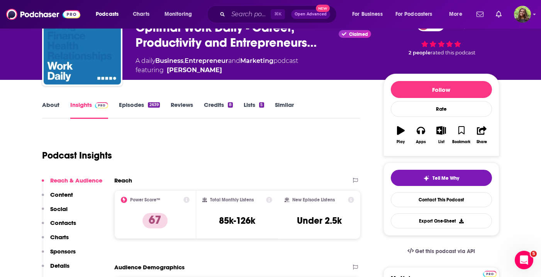
scroll to position [37, 0]
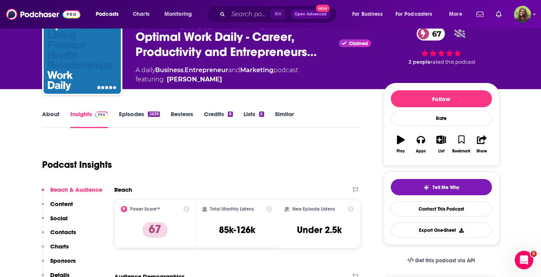
click at [136, 111] on link "Episodes 2639" at bounding box center [139, 120] width 41 height 18
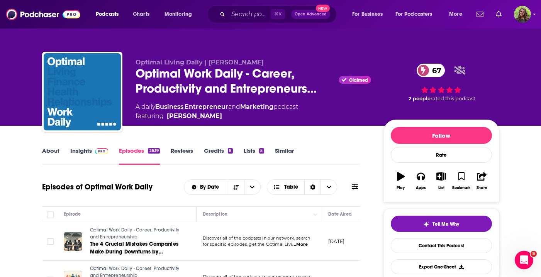
click at [77, 150] on link "Insights" at bounding box center [89, 156] width 38 height 18
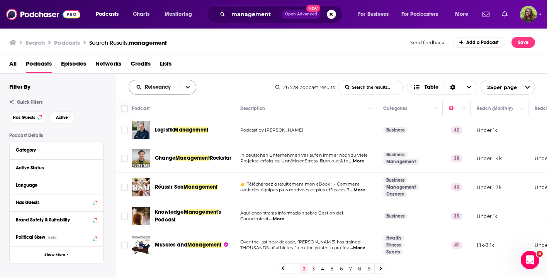
click at [184, 84] on button "open menu" at bounding box center [188, 87] width 16 height 14
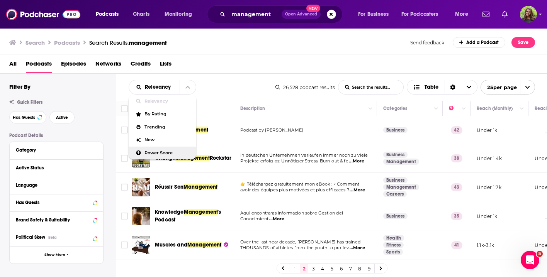
click at [156, 152] on span "Power Score" at bounding box center [168, 153] width 46 height 4
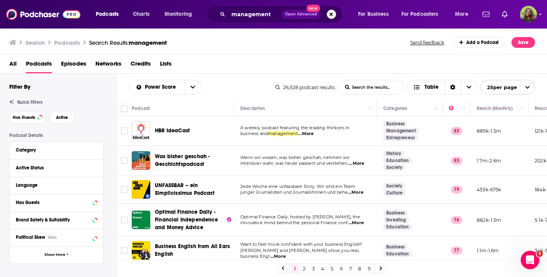
click at [529, 88] on icon "open menu" at bounding box center [527, 87] width 5 height 5
click at [541, 87] on div "Power Score List Search Input Search the results... Table 26,528 podcast result…" at bounding box center [331, 87] width 431 height 27
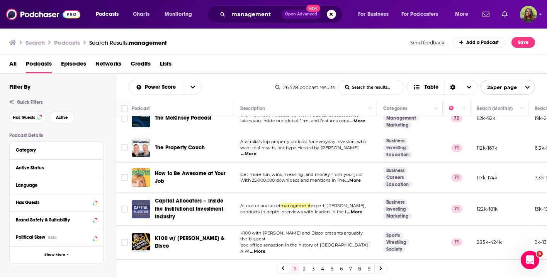
scroll to position [606, 0]
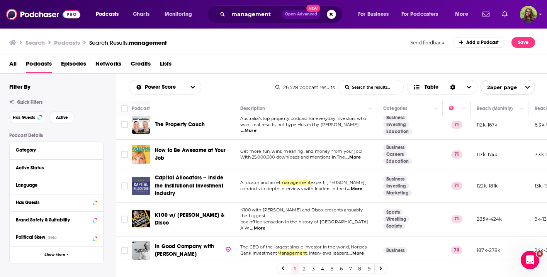
click at [307, 268] on link "2" at bounding box center [304, 268] width 8 height 9
click at [304, 266] on link "2" at bounding box center [304, 268] width 8 height 9
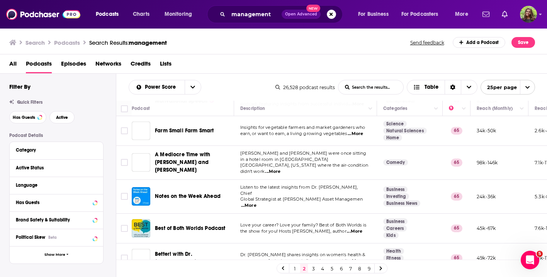
scroll to position [664, 0]
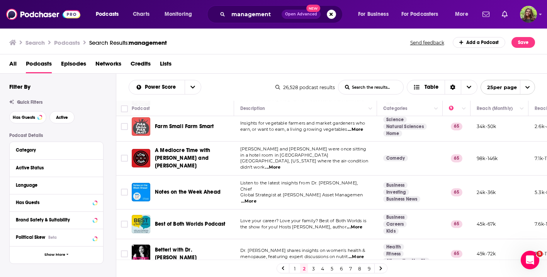
click at [311, 268] on link "3" at bounding box center [314, 268] width 8 height 9
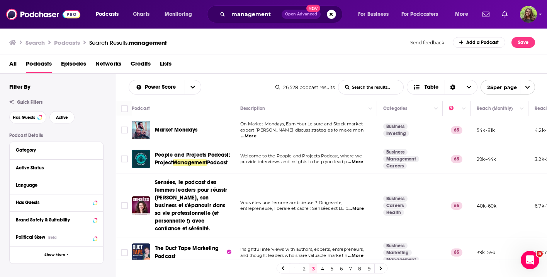
click at [257, 134] on span "...More" at bounding box center [248, 136] width 15 height 6
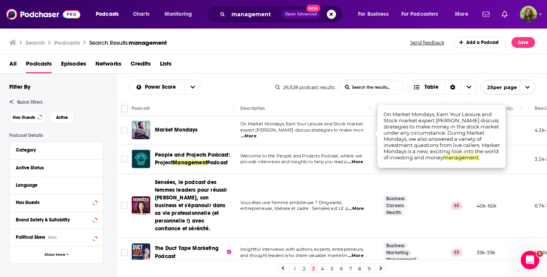
click at [352, 138] on td "On Market Mondays, Earn Your Leisure and Stock market expert Ian Dunlap discuss…" at bounding box center [305, 130] width 143 height 28
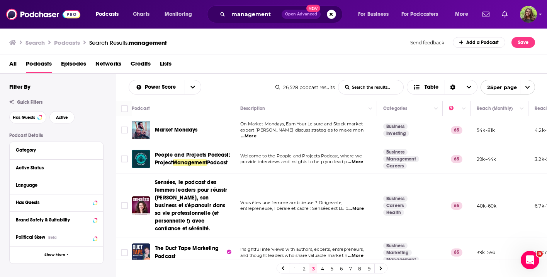
click at [356, 163] on span "...More" at bounding box center [355, 162] width 15 height 6
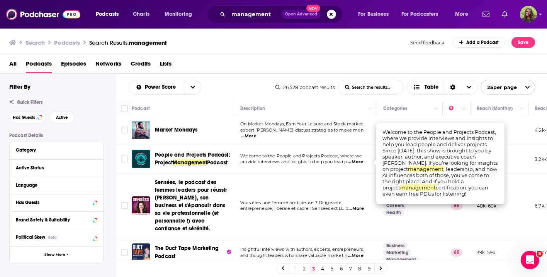
click at [340, 158] on span "Welcome to the People and Projects Podcast, where we" at bounding box center [301, 155] width 122 height 5
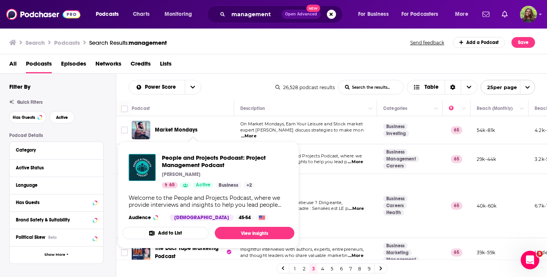
click at [186, 152] on div "People and Projects Podcast: Project Management Podcast Andy Kaufman 65 Active …" at bounding box center [209, 187] width 172 height 79
click at [186, 157] on span "People and Projects Podcast: Project Management Podcast" at bounding box center [225, 161] width 126 height 15
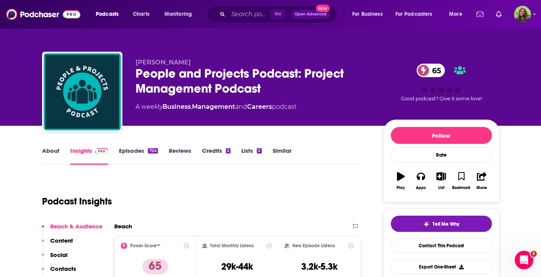
click at [129, 154] on link "Episodes 724" at bounding box center [138, 156] width 39 height 18
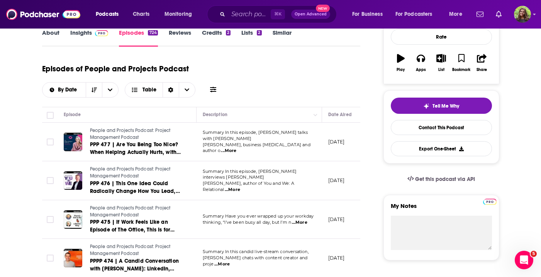
scroll to position [128, 0]
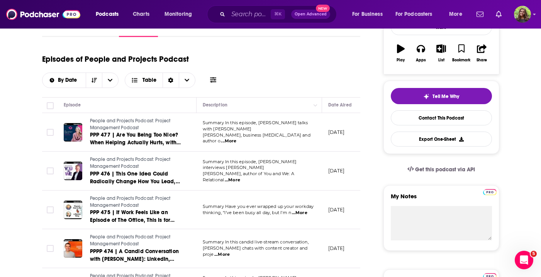
click at [237, 138] on span "...More" at bounding box center [228, 141] width 15 height 6
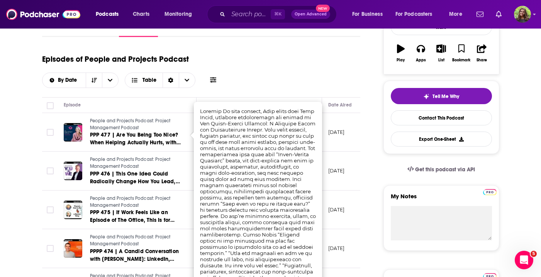
click at [320, 94] on div "Episodes of People and Projects Podcast By Date Table" at bounding box center [201, 73] width 319 height 48
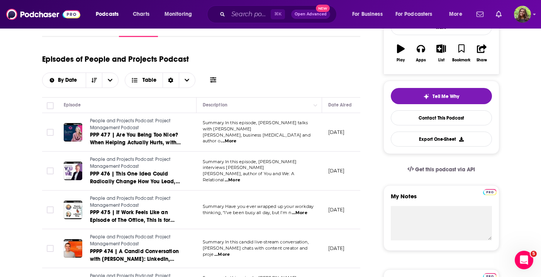
click at [240, 177] on span "...More" at bounding box center [232, 180] width 15 height 6
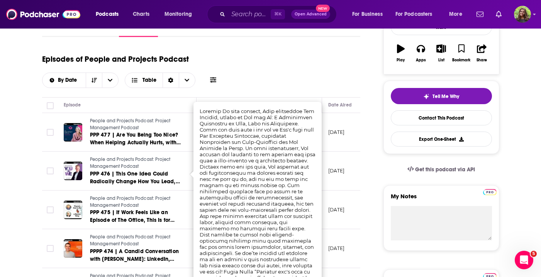
click at [180, 173] on link "PPP 476 | This One Idea Could Radically Change How You Lead, with author Jim Fe…" at bounding box center [136, 177] width 93 height 15
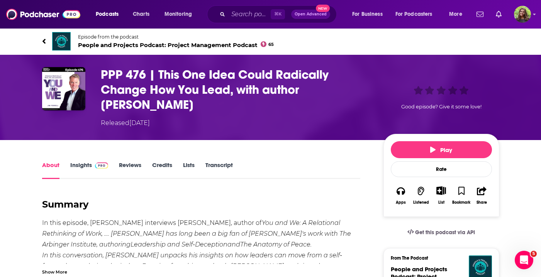
click at [40, 40] on div "Episode from the podcast People and Projects Podcast: Project Management Podcas…" at bounding box center [270, 41] width 469 height 31
click at [44, 39] on icon at bounding box center [43, 41] width 3 height 5
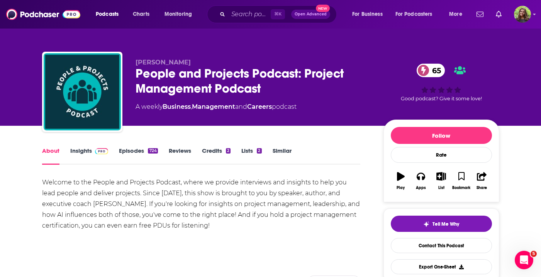
scroll to position [75, 0]
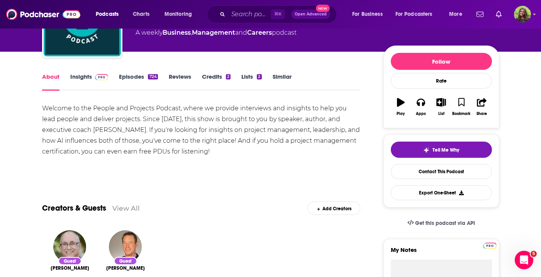
scroll to position [98, 0]
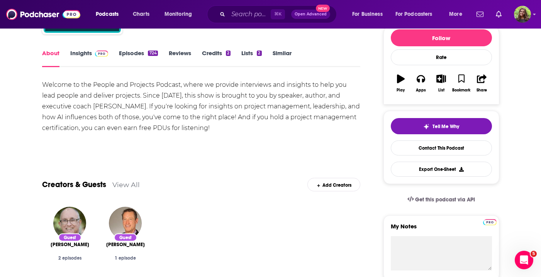
click at [142, 52] on link "Episodes 724" at bounding box center [138, 58] width 39 height 18
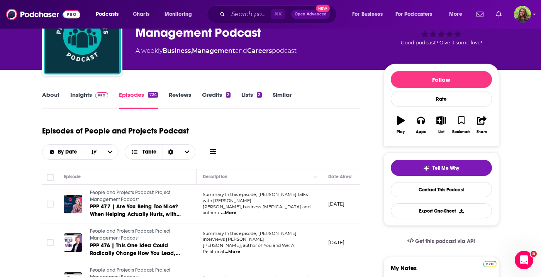
scroll to position [57, 0]
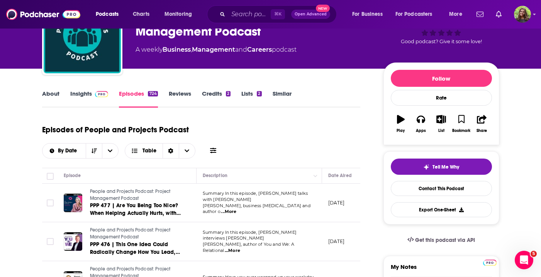
click at [312, 243] on p "Ferrell, author of You and We: A Relational ...More" at bounding box center [259, 248] width 113 height 12
click at [80, 91] on link "Insights" at bounding box center [89, 99] width 38 height 18
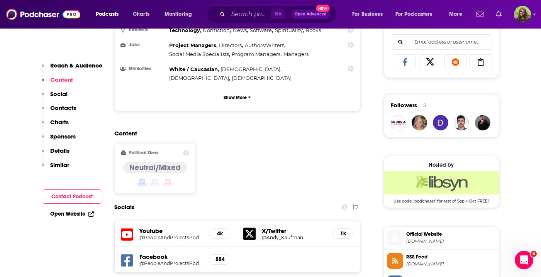
scroll to position [602, 0]
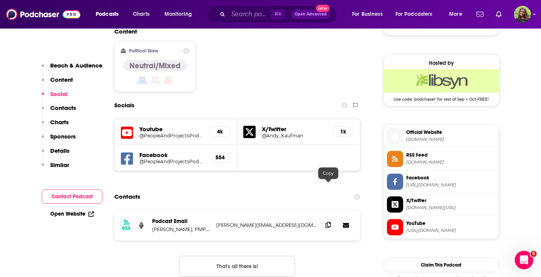
click at [327, 222] on icon at bounding box center [328, 225] width 5 height 6
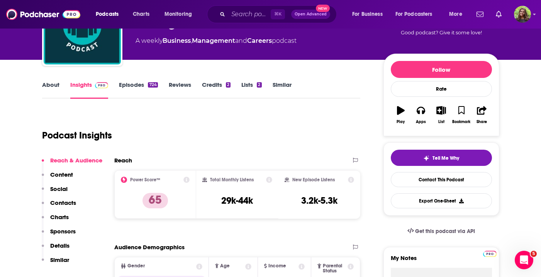
scroll to position [0, 0]
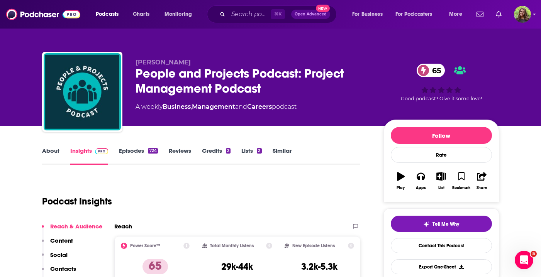
click at [143, 150] on link "Episodes 724" at bounding box center [138, 156] width 39 height 18
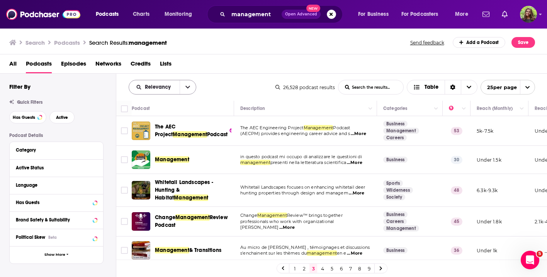
click at [186, 87] on icon "open menu" at bounding box center [188, 87] width 5 height 5
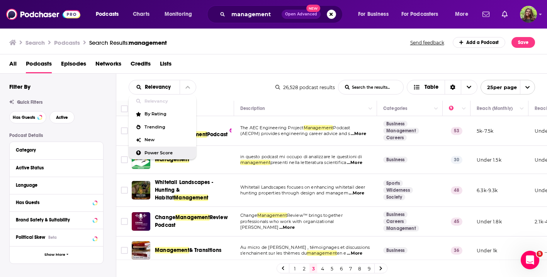
click at [161, 155] on span "Power Score" at bounding box center [168, 153] width 46 height 4
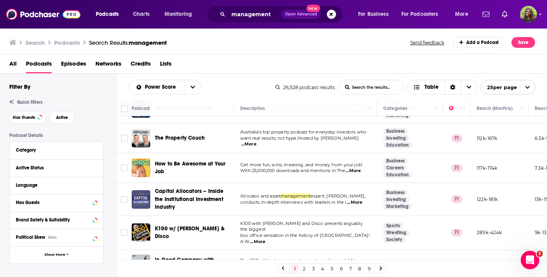
scroll to position [606, 0]
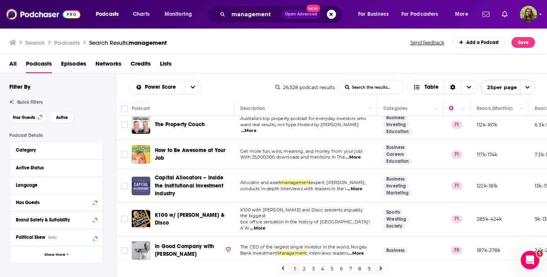
click at [306, 267] on link "2" at bounding box center [304, 268] width 8 height 9
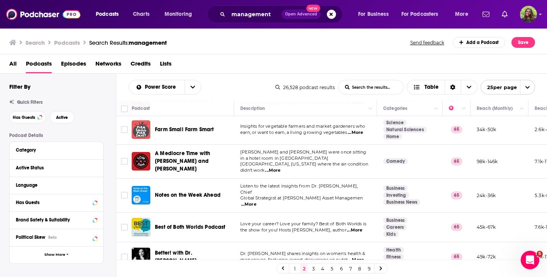
scroll to position [664, 0]
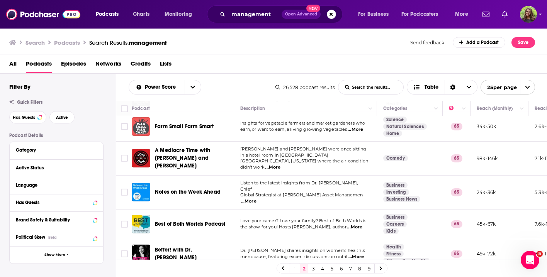
click at [313, 268] on link "3" at bounding box center [314, 268] width 8 height 9
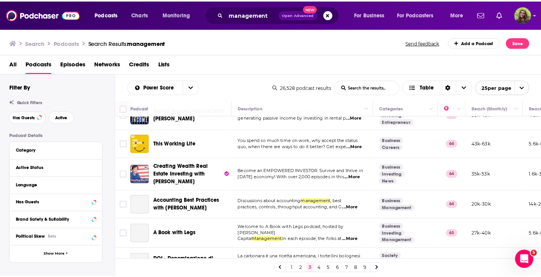
scroll to position [323, 0]
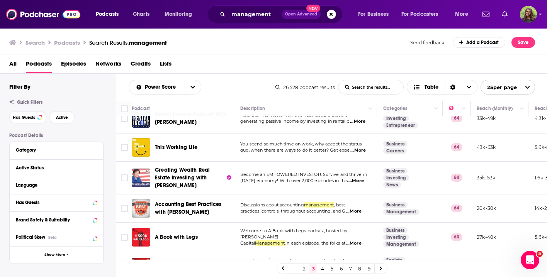
click at [356, 149] on span "...More" at bounding box center [358, 151] width 15 height 6
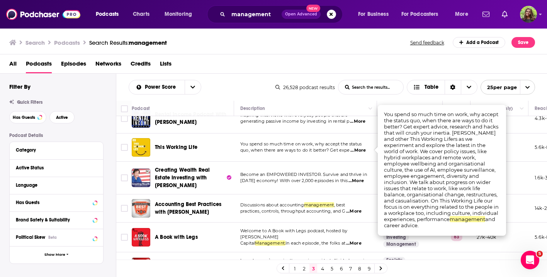
click at [316, 140] on td "You spend so much time on work, why accept the status quo, when there are ways …" at bounding box center [305, 148] width 143 height 28
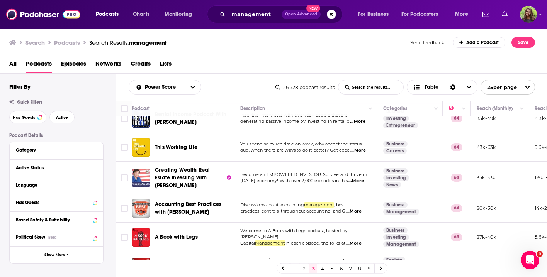
click at [172, 147] on span "This Working Life" at bounding box center [176, 147] width 43 height 7
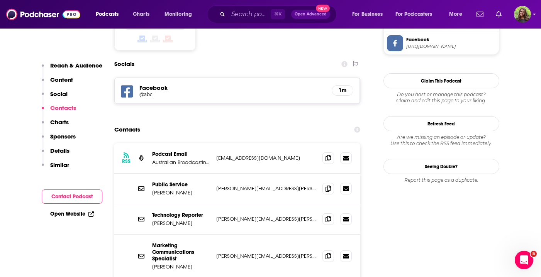
scroll to position [673, 0]
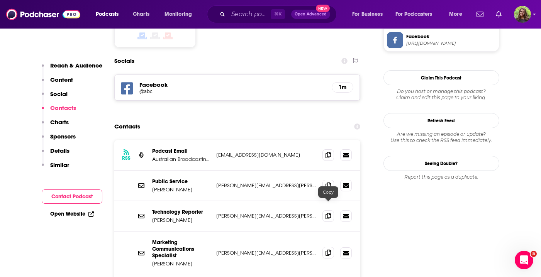
click at [330, 250] on icon at bounding box center [328, 253] width 5 height 6
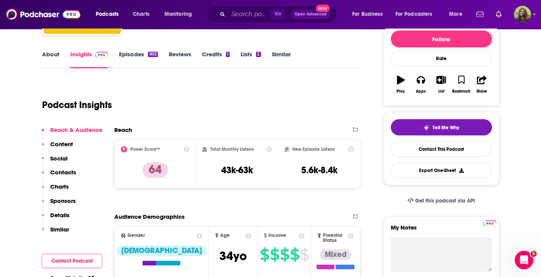
click at [134, 57] on link "Episodes 903" at bounding box center [138, 60] width 39 height 18
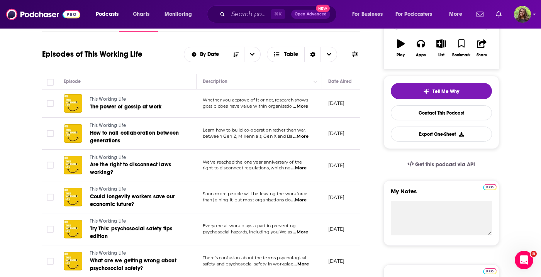
scroll to position [136, 0]
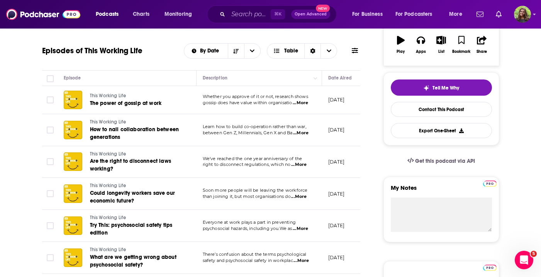
click at [304, 201] on td "Soon more people will be leaving the workforce than joining it, but most organi…" at bounding box center [260, 194] width 126 height 32
click at [301, 191] on span "Soon more people will be leaving the workforce" at bounding box center [255, 190] width 105 height 5
click at [301, 196] on span "...More" at bounding box center [298, 197] width 15 height 6
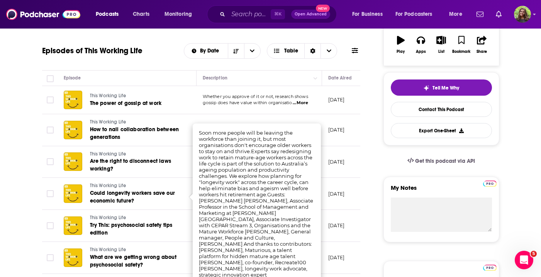
click at [325, 205] on td "August 29, 2025" at bounding box center [347, 194] width 50 height 32
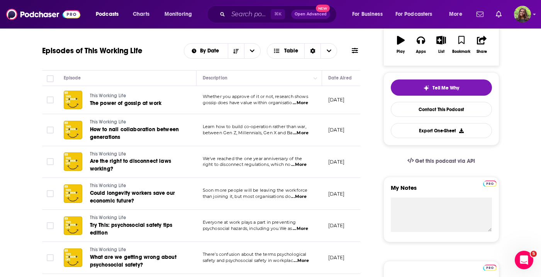
scroll to position [0, 0]
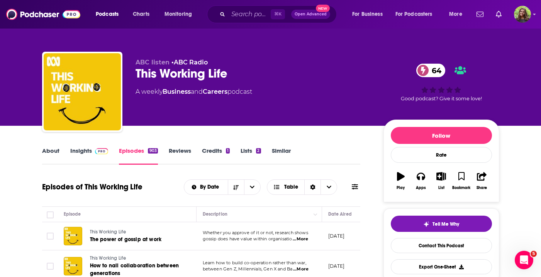
click at [81, 147] on link "Insights" at bounding box center [89, 156] width 38 height 18
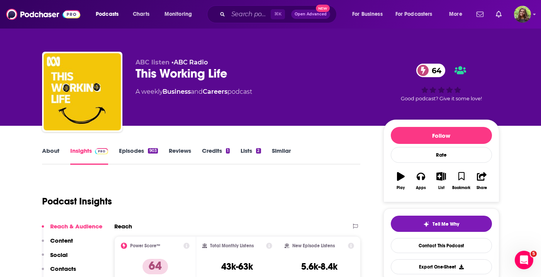
click at [279, 155] on link "Similar" at bounding box center [281, 156] width 19 height 18
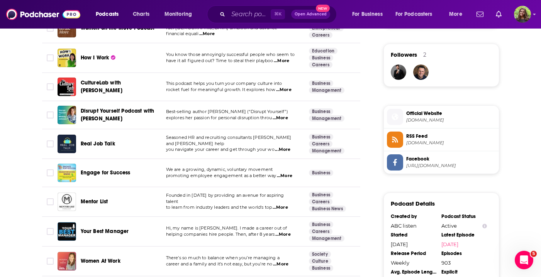
scroll to position [597, 0]
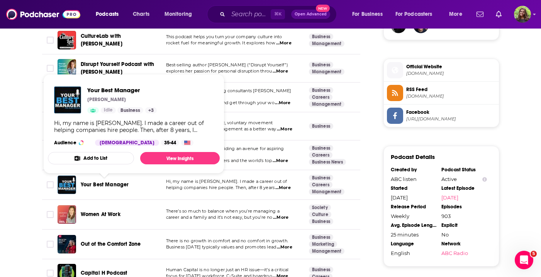
click at [111, 184] on span "Your Best Manager" at bounding box center [105, 185] width 48 height 7
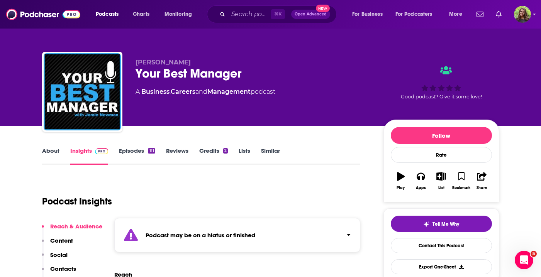
click at [272, 153] on link "Similar" at bounding box center [270, 156] width 19 height 18
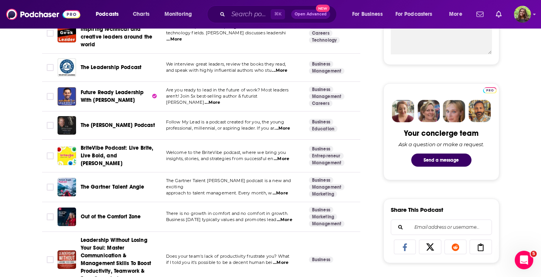
scroll to position [316, 0]
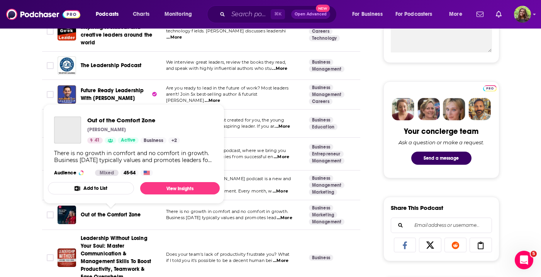
click at [114, 217] on span "Out of the Comfort Zone" at bounding box center [111, 215] width 60 height 7
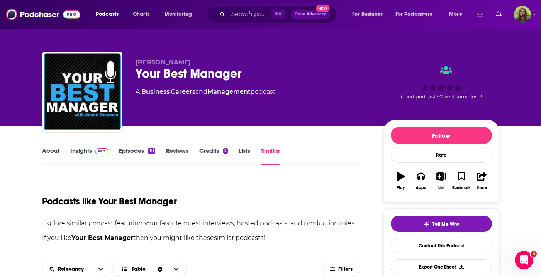
click at [9, 0] on div "Podcasts Charts Monitoring ⌘ K Open Advanced New For Business For Podcasters Mo…" at bounding box center [270, 14] width 541 height 29
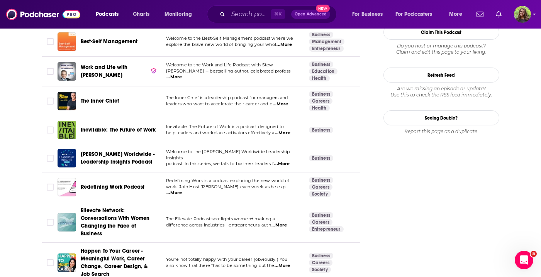
scroll to position [856, 0]
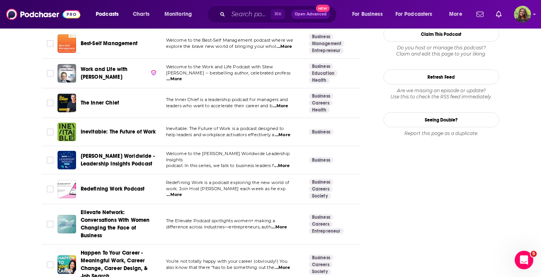
click at [130, 188] on span "Redefining Work Podcast" at bounding box center [113, 189] width 64 height 7
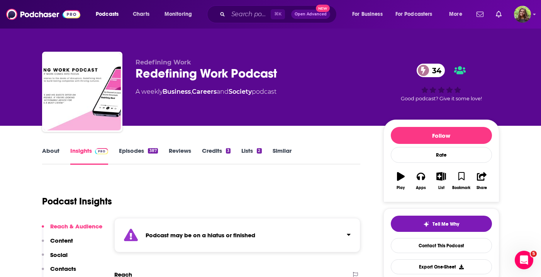
click at [281, 154] on link "Similar" at bounding box center [282, 156] width 19 height 18
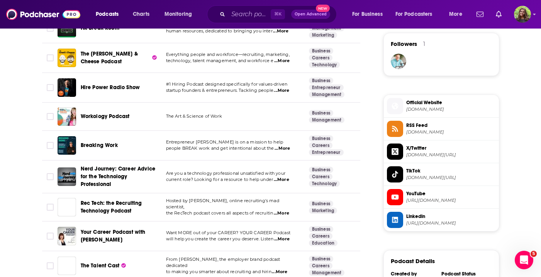
scroll to position [557, 0]
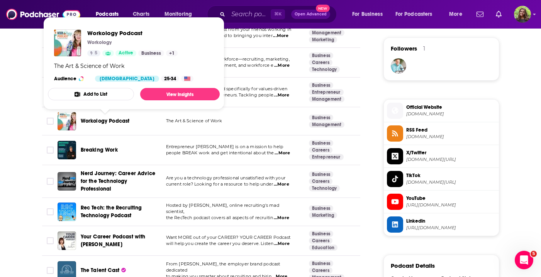
click at [105, 124] on span "Workology Podcast" at bounding box center [105, 121] width 49 height 7
